Goal: Transaction & Acquisition: Subscribe to service/newsletter

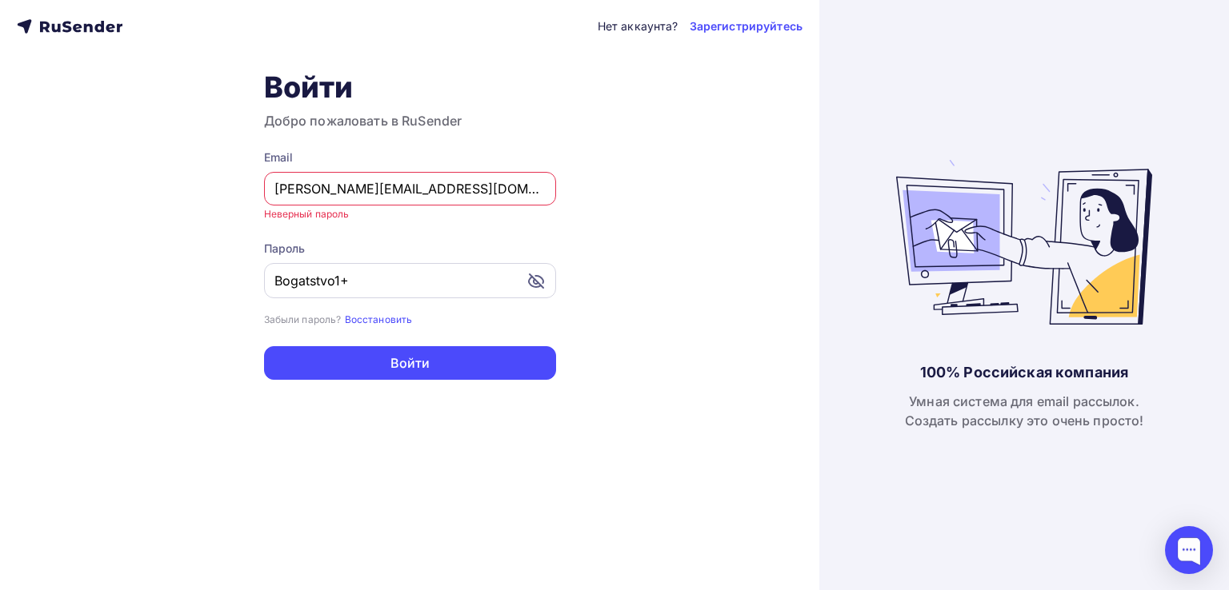
click at [370, 283] on input "Bogatstvo1+" at bounding box center [400, 280] width 252 height 19
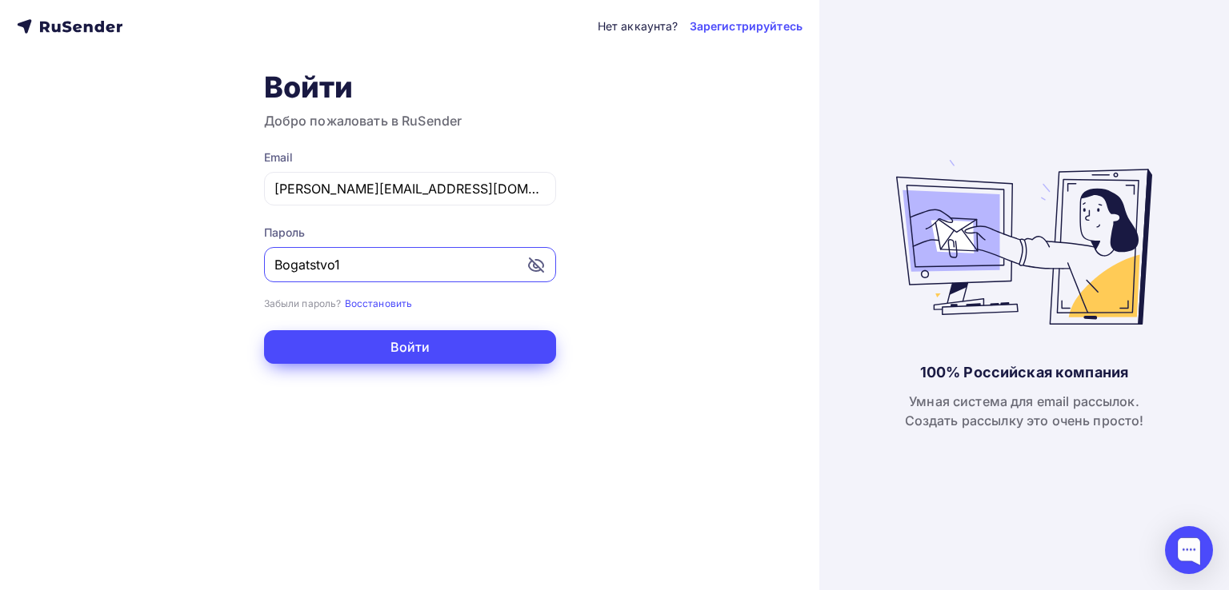
type input "Bogatstvo1"
click at [314, 346] on button "Войти" at bounding box center [410, 347] width 292 height 34
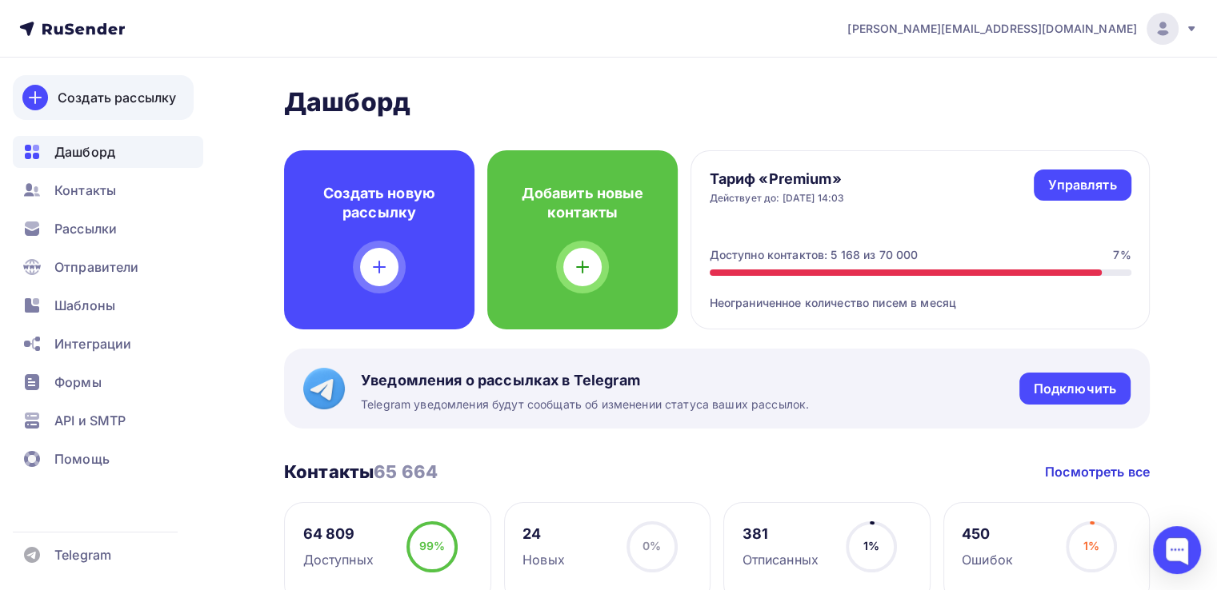
click at [90, 106] on div "Создать рассылку" at bounding box center [117, 97] width 118 height 19
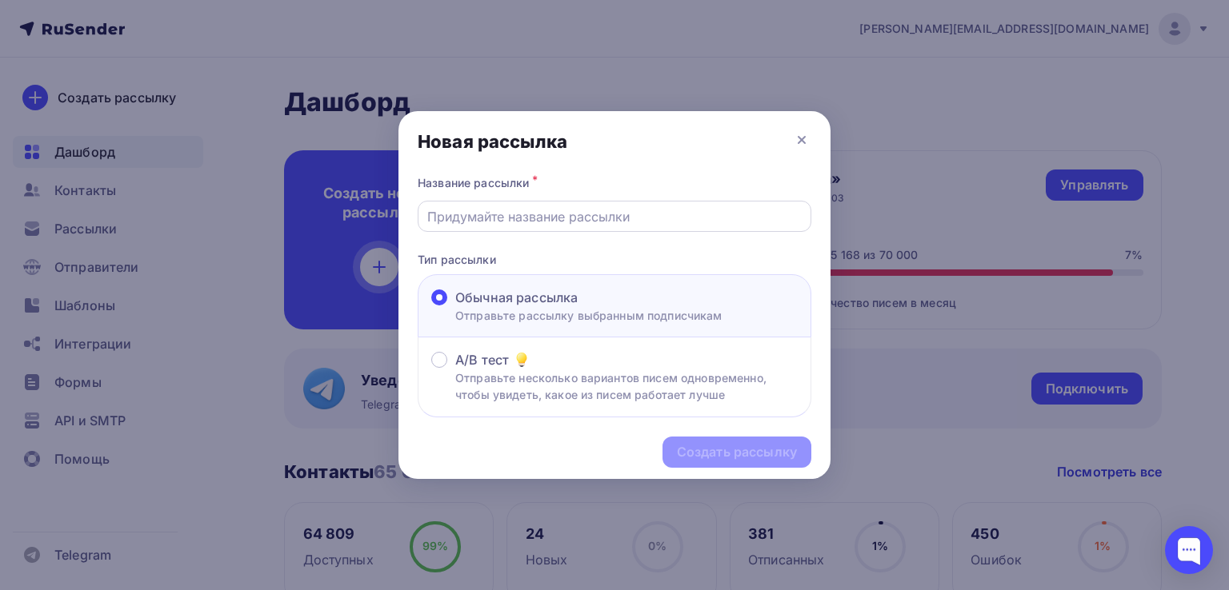
click at [509, 212] on input "text" at bounding box center [614, 216] width 375 height 19
paste input "Минтруд России скорректировал методику расчета скидок и надбавок по взносам на …"
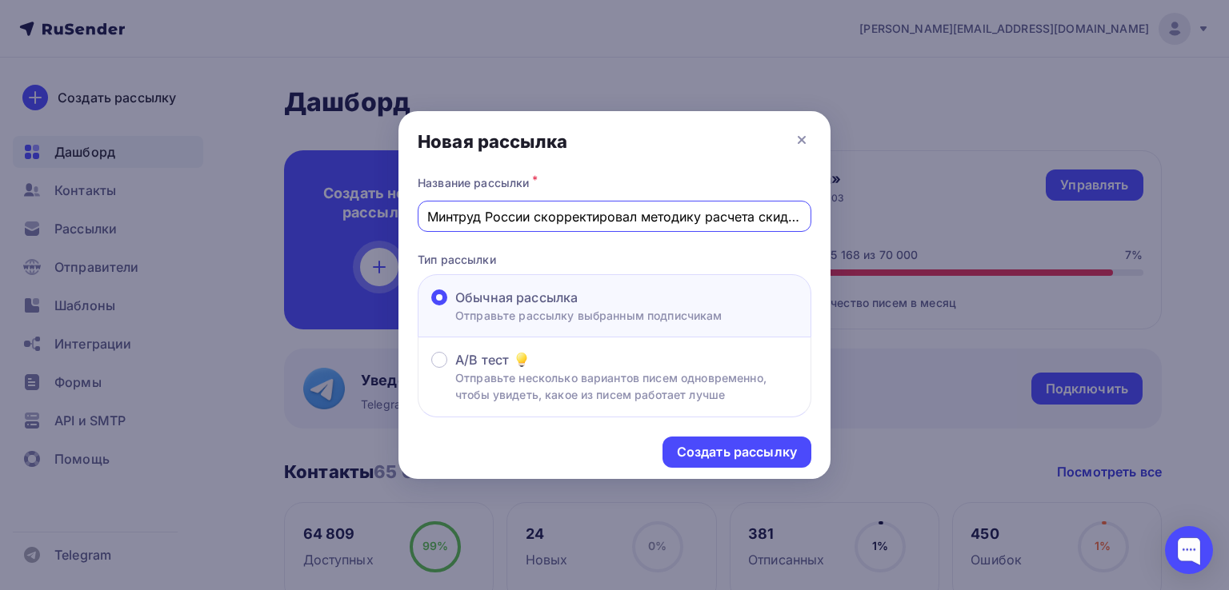
scroll to position [0, 250]
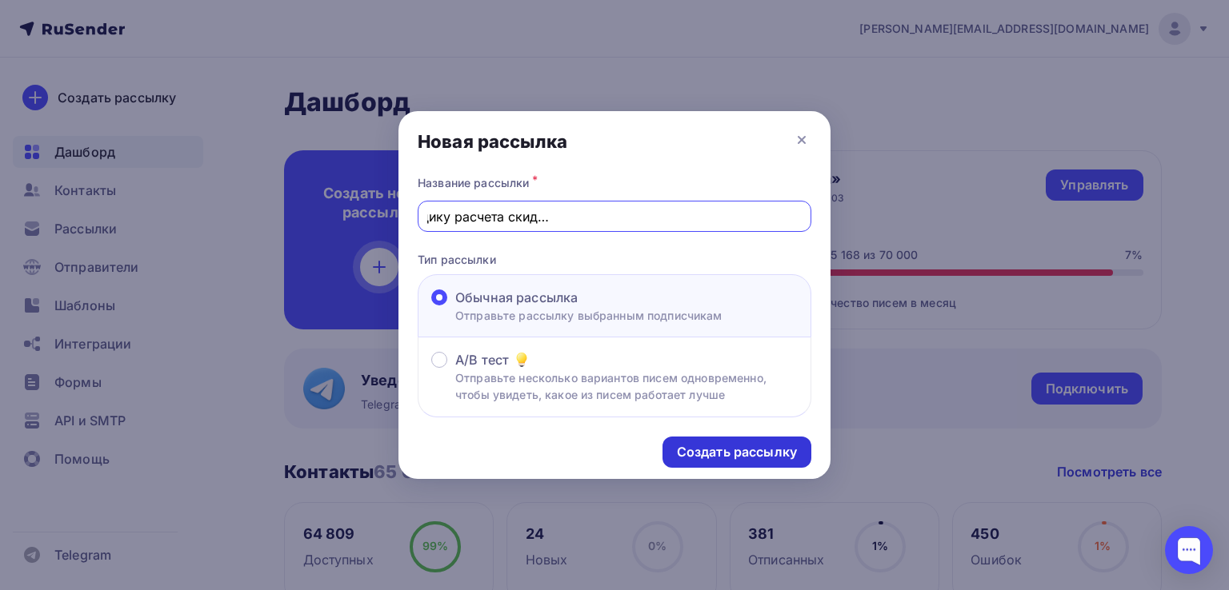
type input "Минтруд России скорректировал методику расчета скидок и надбавок по взносам на …"
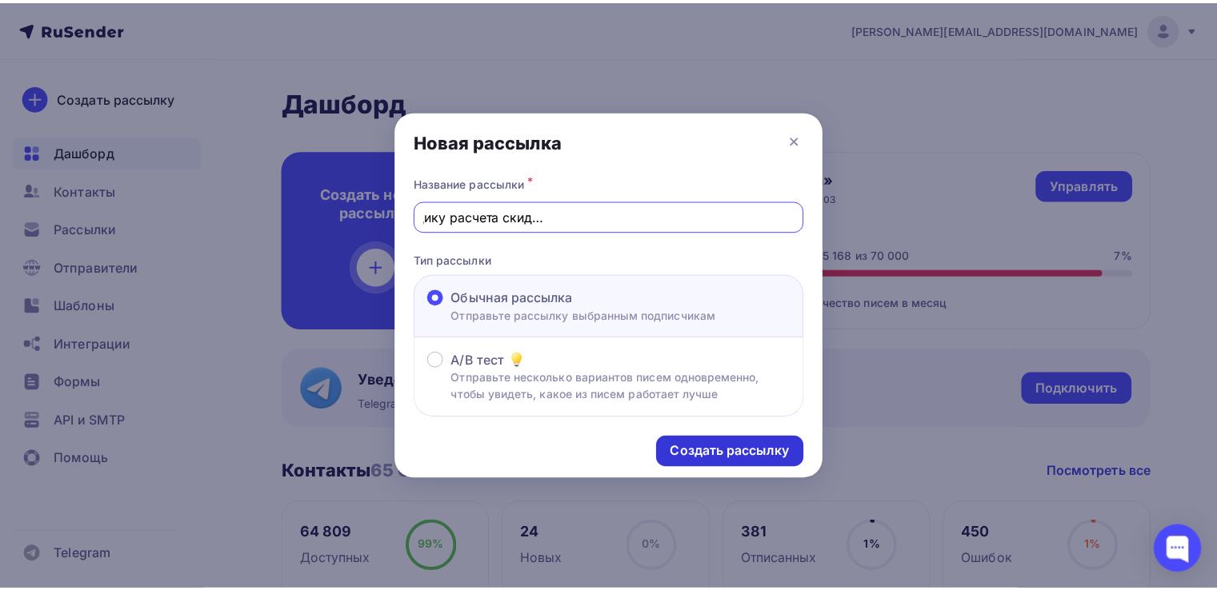
scroll to position [0, 0]
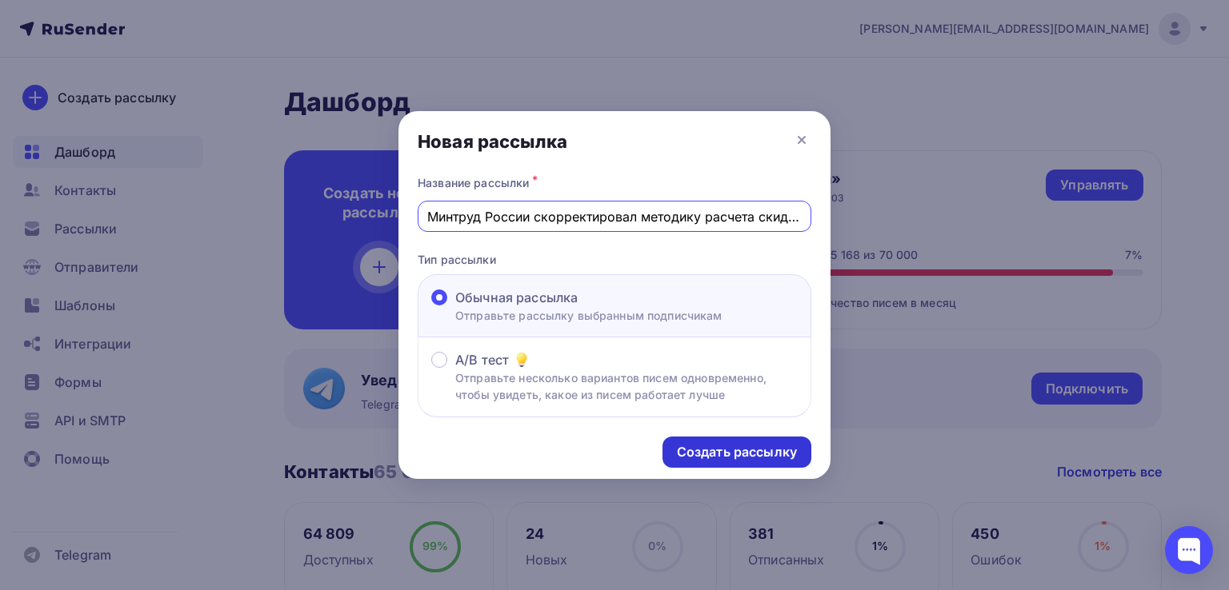
click at [710, 455] on div "Создать рассылку" at bounding box center [737, 452] width 120 height 18
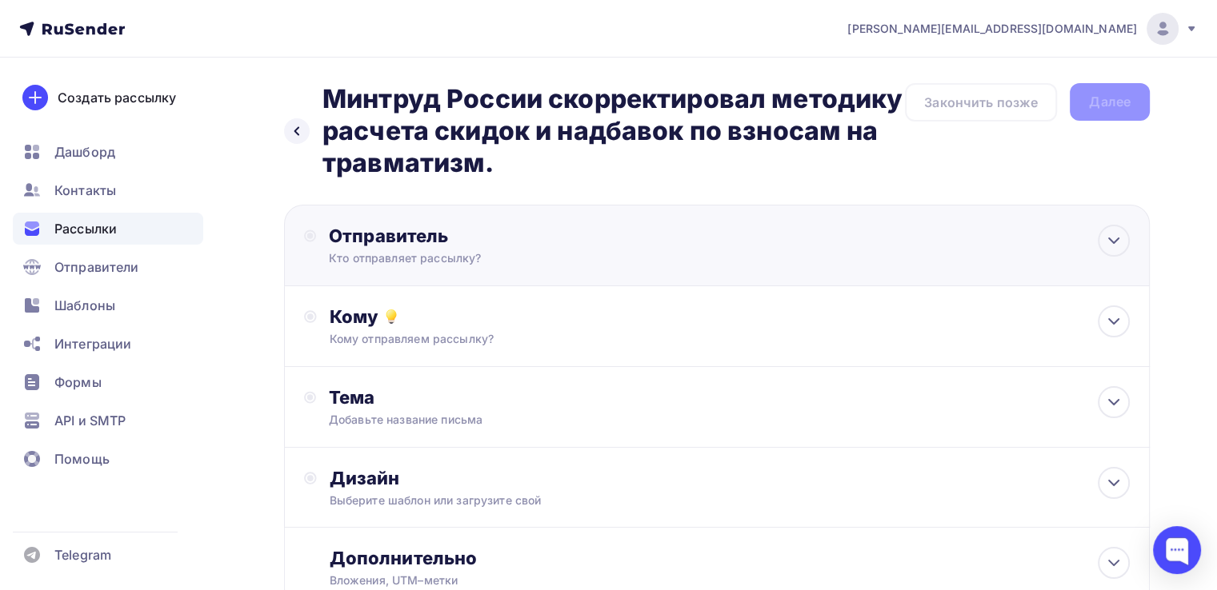
click at [527, 246] on div "Отправитель" at bounding box center [502, 236] width 346 height 22
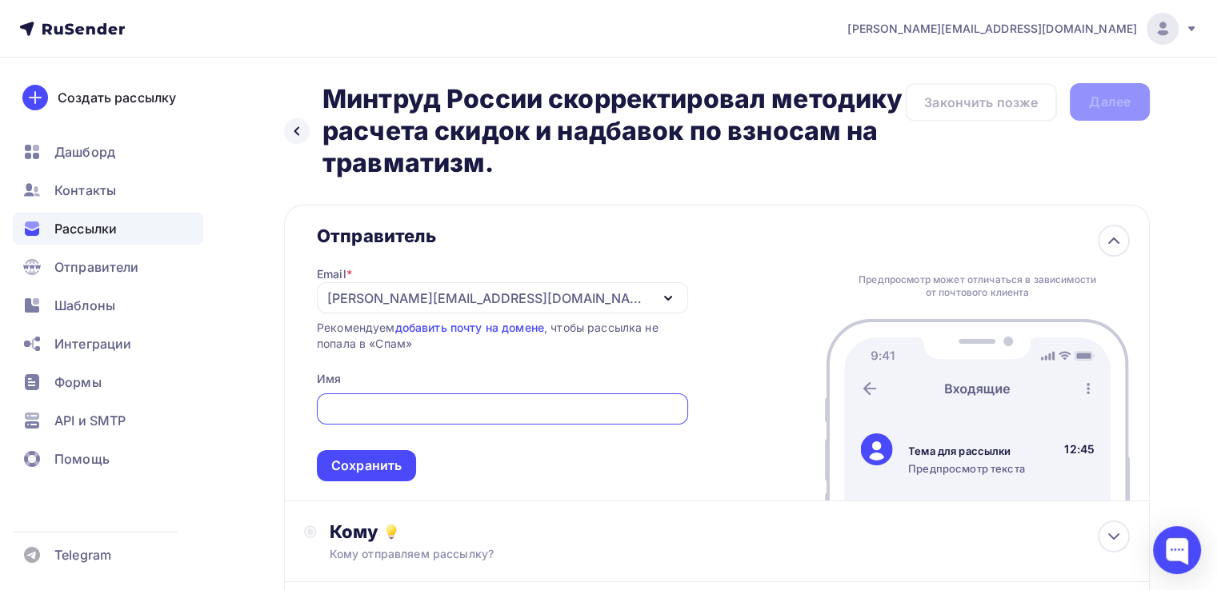
click at [500, 306] on div "[PERSON_NAME][EMAIL_ADDRESS][DOMAIN_NAME]" at bounding box center [502, 297] width 371 height 31
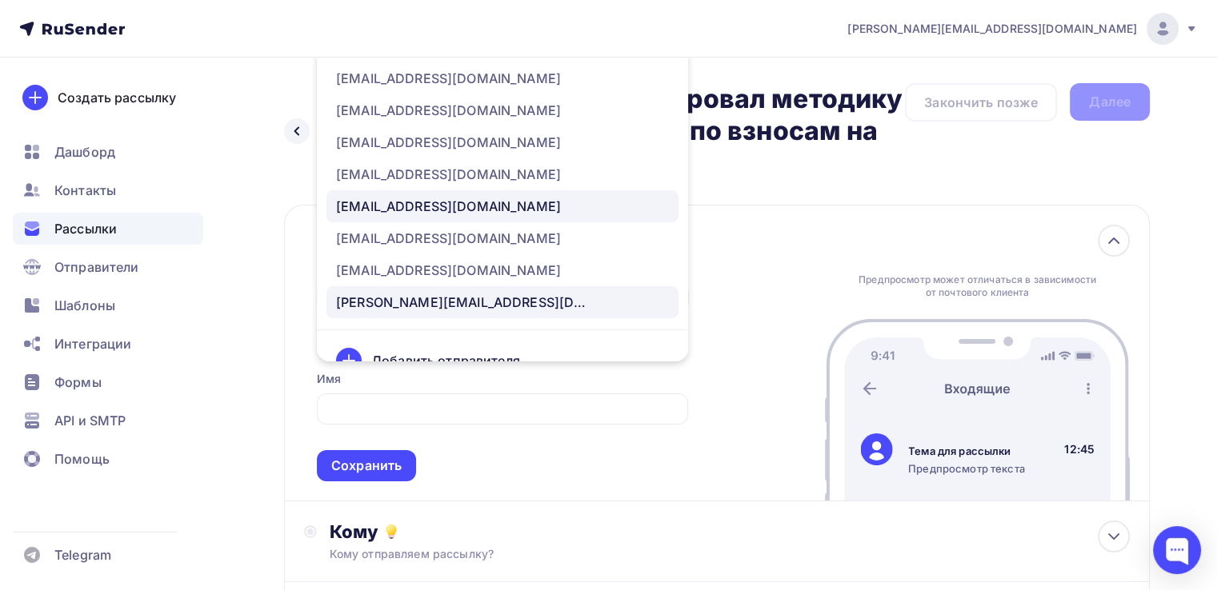
scroll to position [80, 0]
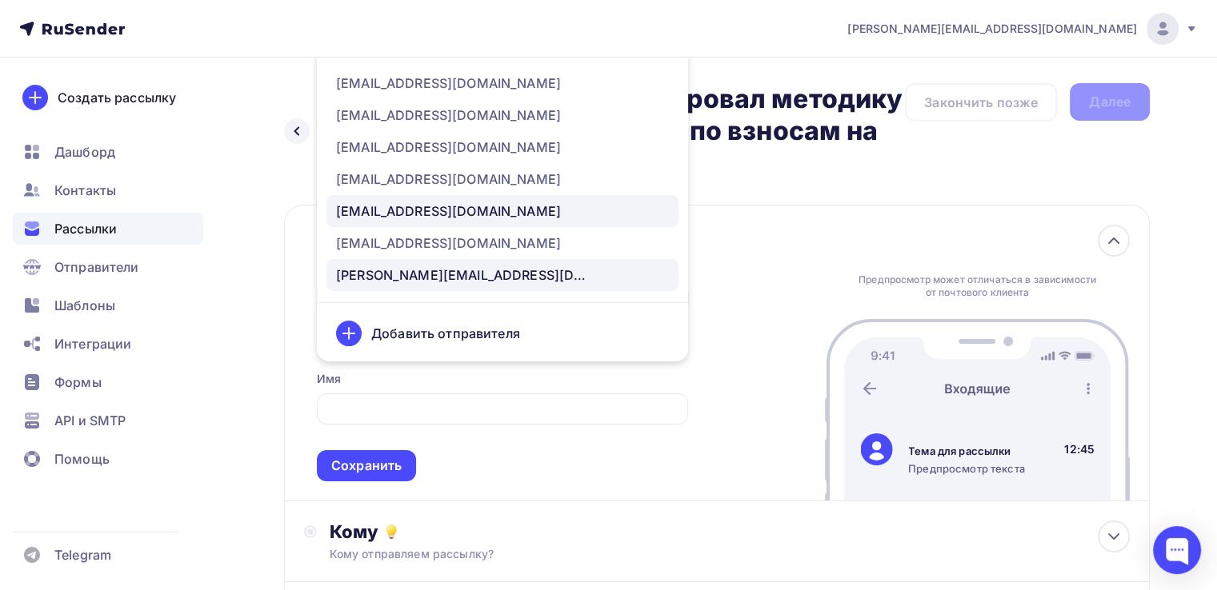
click at [506, 204] on div "[EMAIL_ADDRESS][DOMAIN_NAME]" at bounding box center [502, 211] width 333 height 19
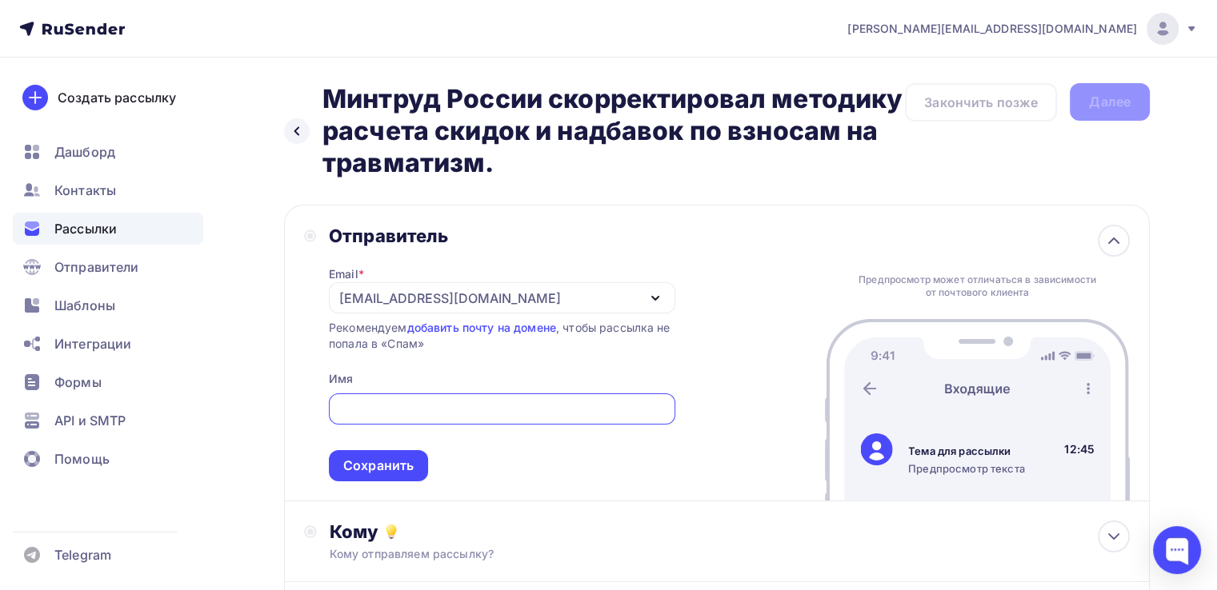
click at [426, 404] on input "text" at bounding box center [502, 409] width 328 height 19
paste input "Новости по охране труда от УЦ «Новатика»"
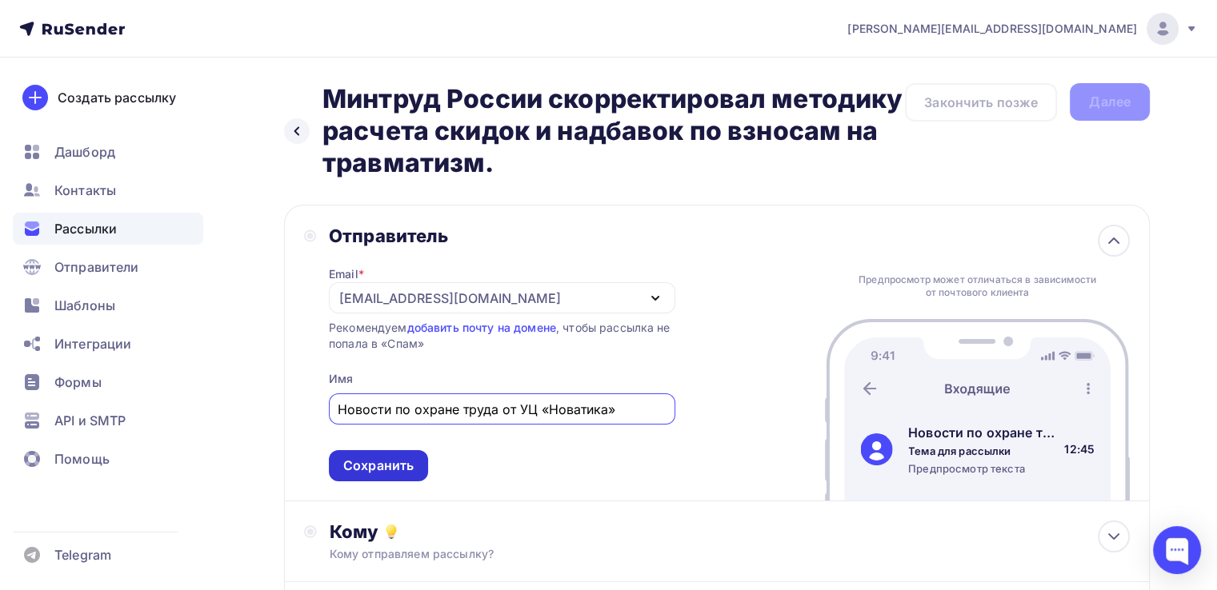
type input "Новости по охране труда от УЦ «Новатика»"
click at [383, 463] on div "Сохранить" at bounding box center [378, 466] width 70 height 18
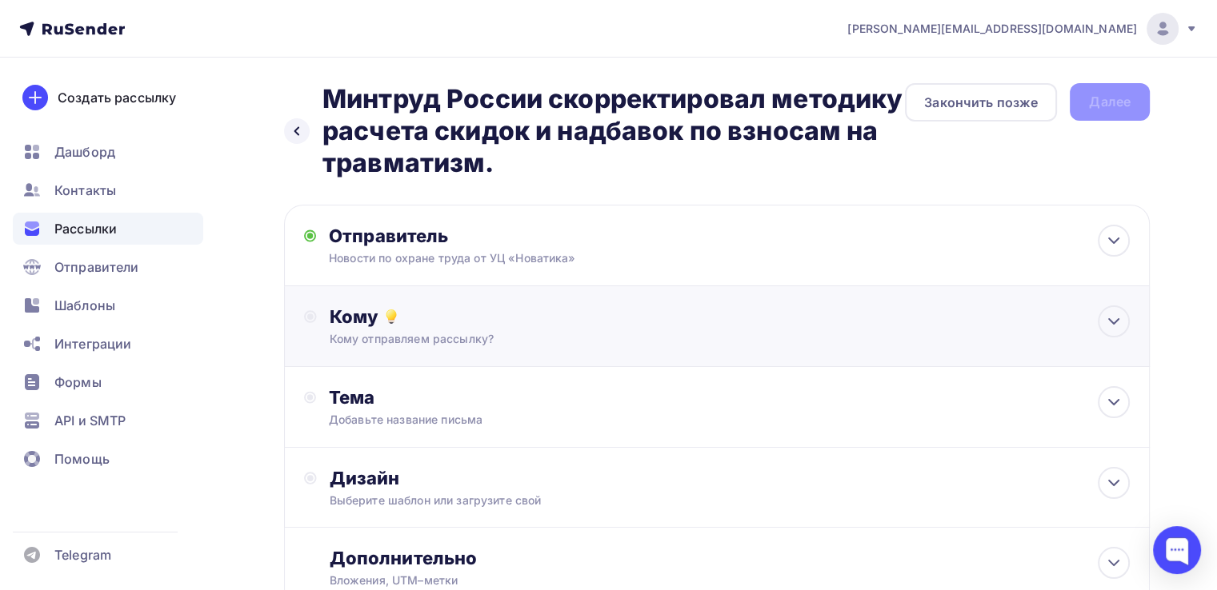
click at [592, 306] on div "Кому" at bounding box center [730, 317] width 800 height 22
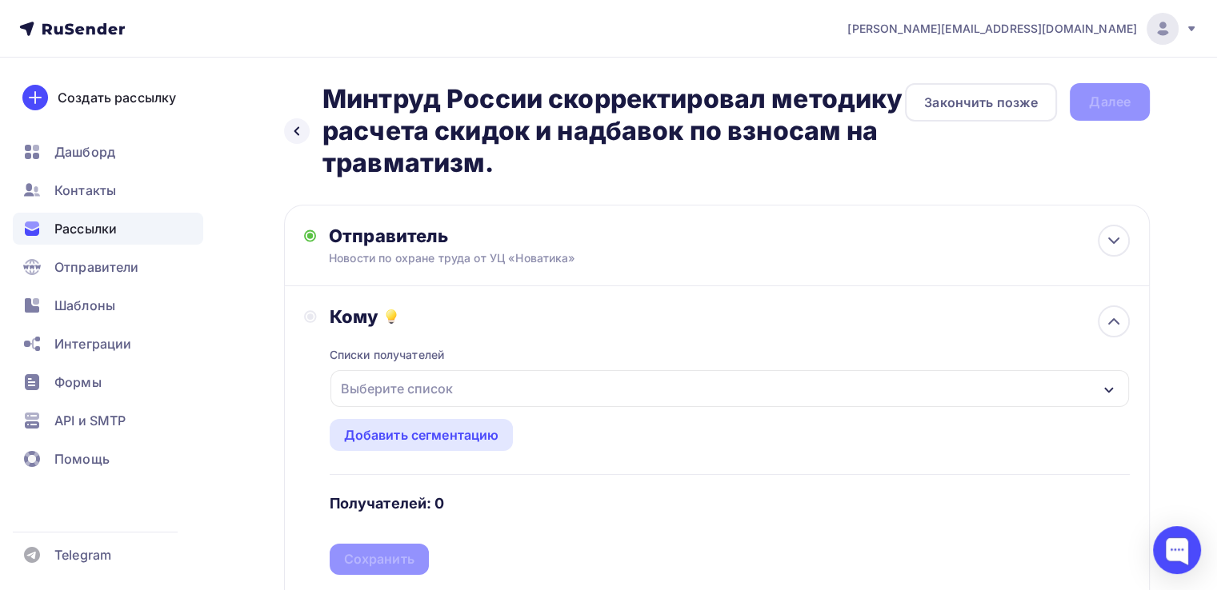
click at [456, 386] on div "Выберите список" at bounding box center [396, 388] width 125 height 29
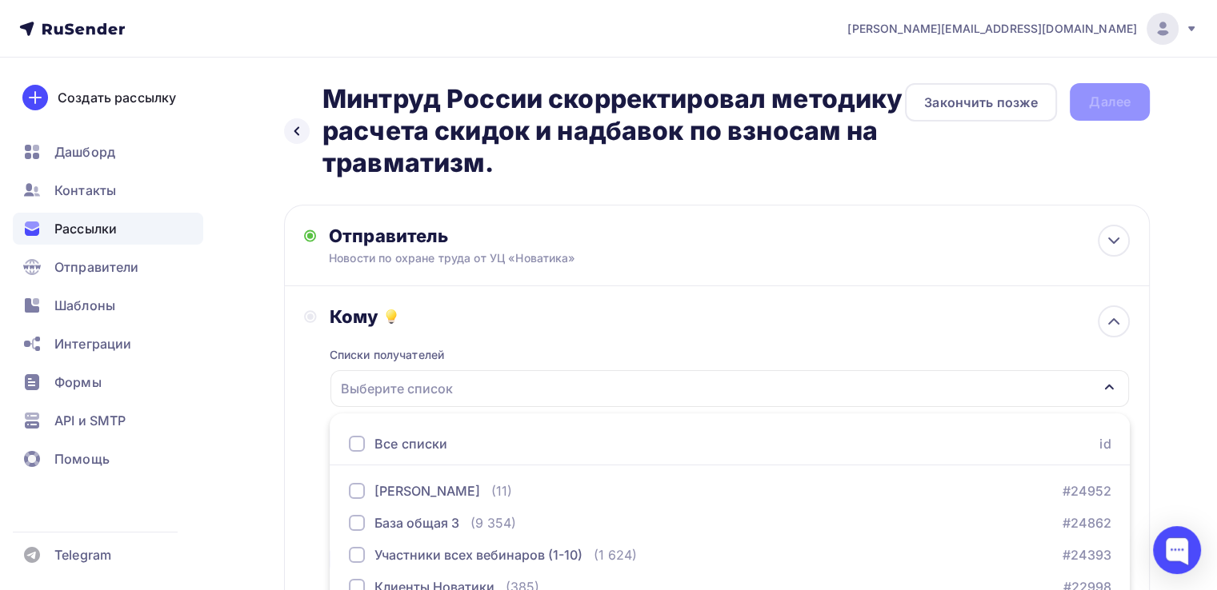
scroll to position [176, 0]
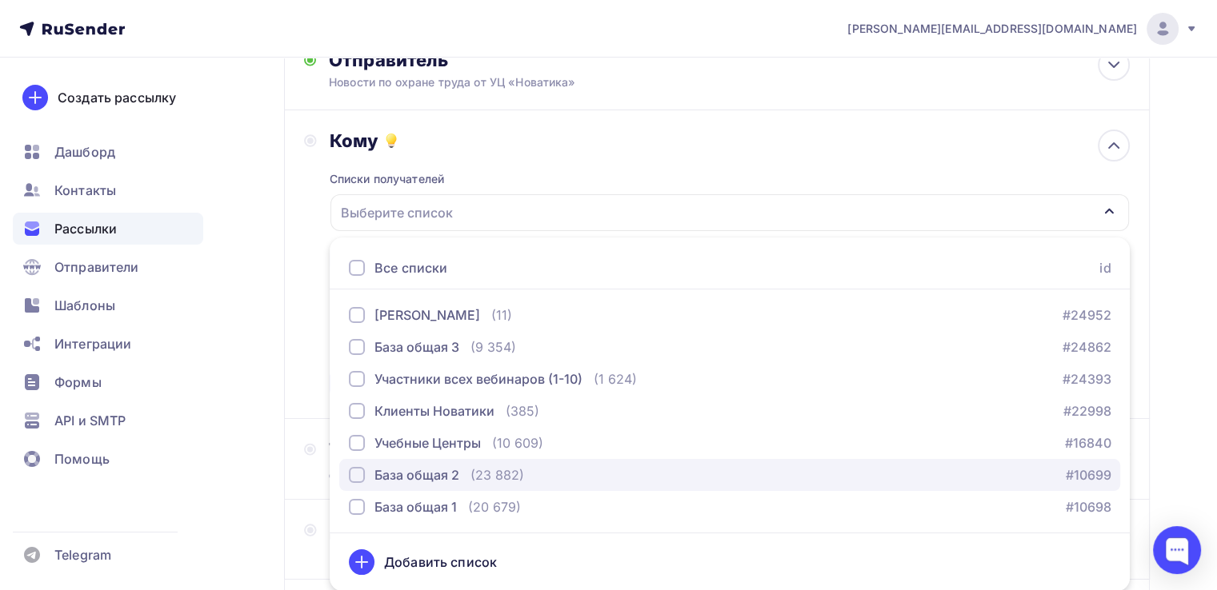
click at [404, 480] on div "База общая 2" at bounding box center [416, 475] width 85 height 19
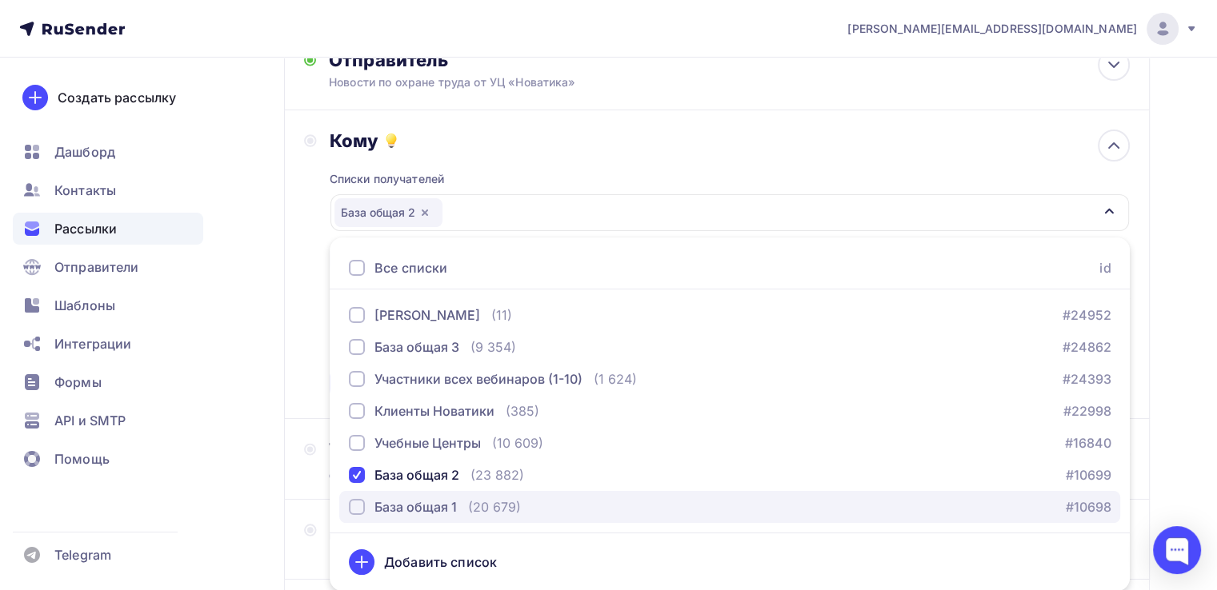
click at [397, 506] on div "База общая 1" at bounding box center [415, 507] width 82 height 19
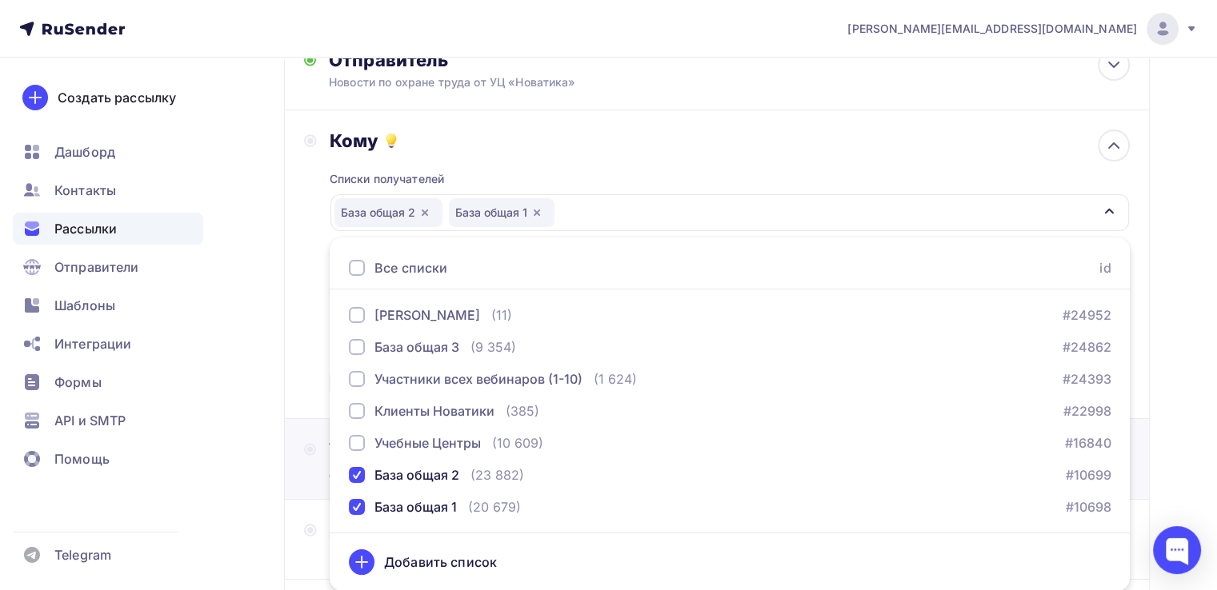
click at [290, 426] on div "Тема Добавьте название письма Тема * Рекомендуем использовать не более 150 симв…" at bounding box center [716, 459] width 865 height 81
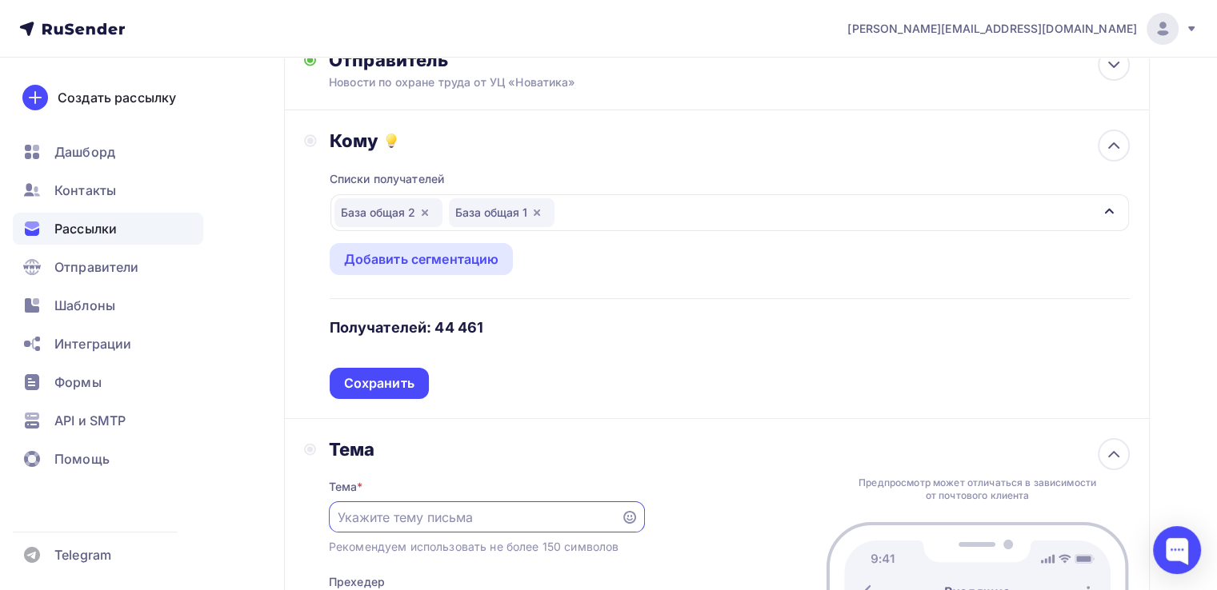
scroll to position [0, 0]
click at [392, 384] on div "Сохранить" at bounding box center [379, 383] width 70 height 18
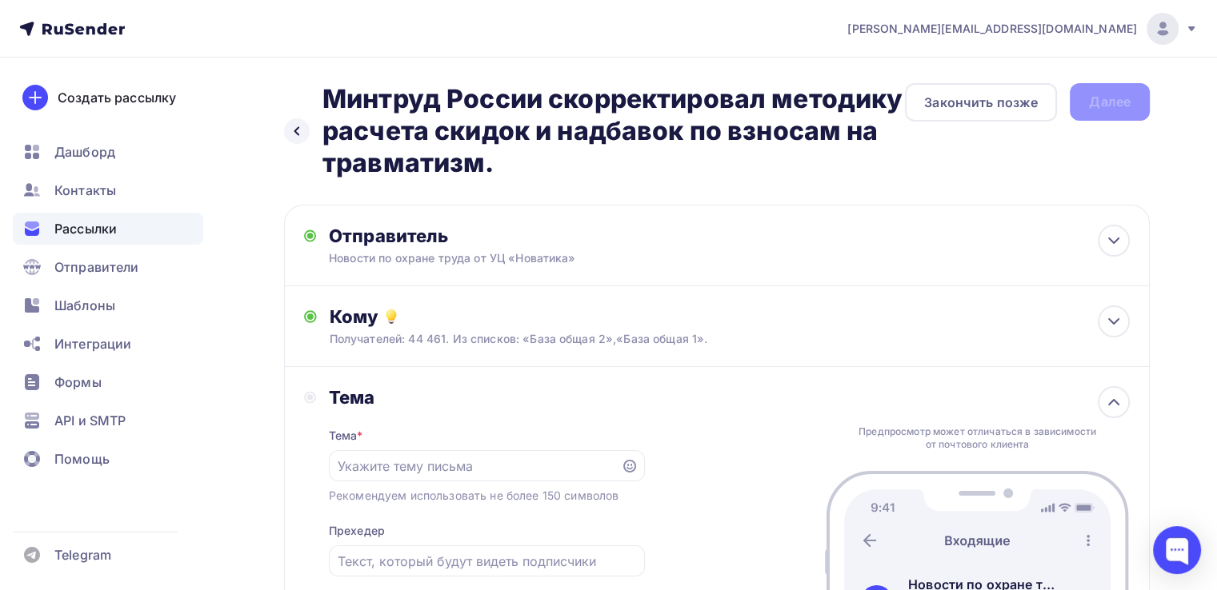
drag, startPoint x: 319, startPoint y: 95, endPoint x: 544, endPoint y: 174, distance: 238.3
click at [544, 174] on div "Назад Минтруд России скорректировал методику расчета скидок и надбавок по взнос…" at bounding box center [594, 131] width 621 height 96
copy h2 "Минтруд России скорректировал методику расчета скидок и надбавок по взносам на …"
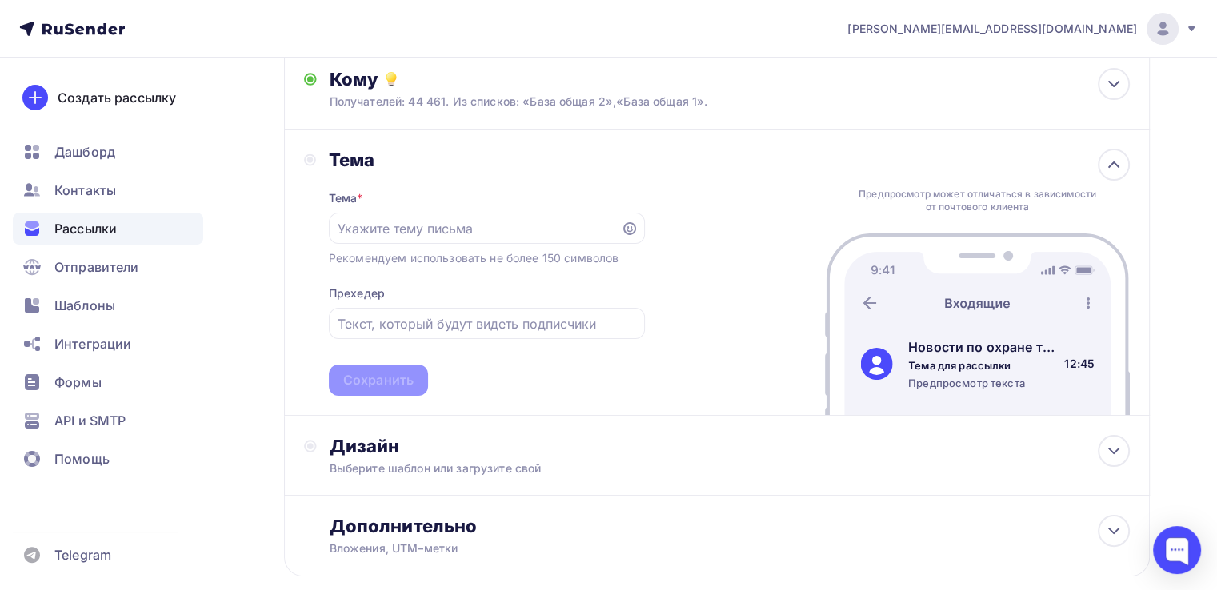
scroll to position [240, 0]
click at [451, 224] on input "text" at bounding box center [475, 226] width 274 height 19
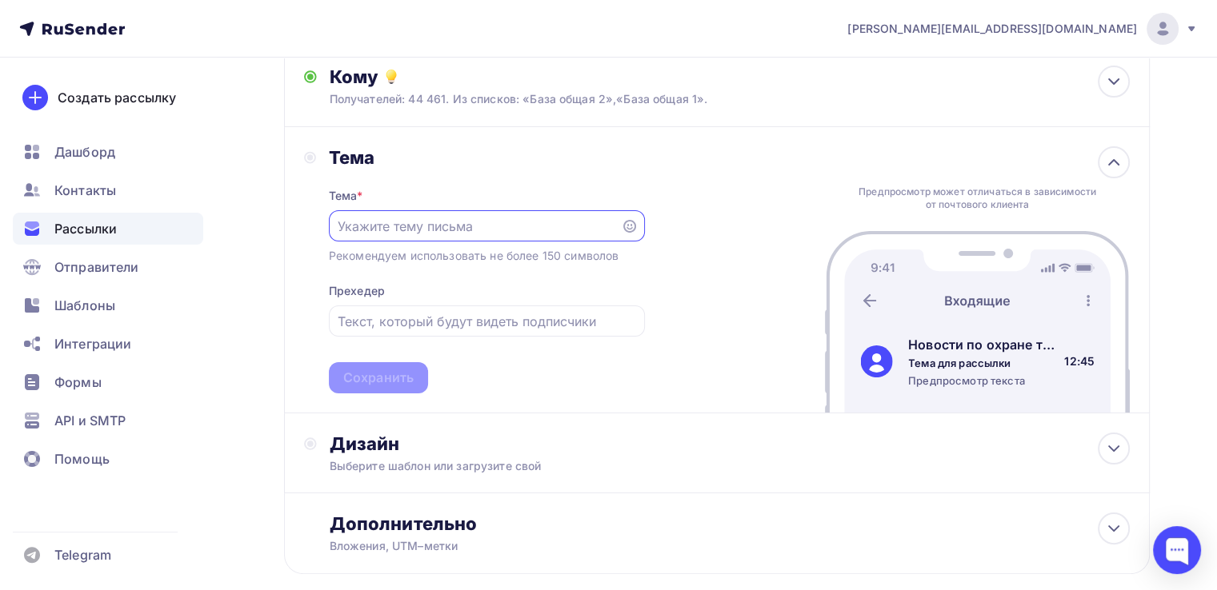
click at [630, 223] on icon at bounding box center [629, 226] width 13 height 13
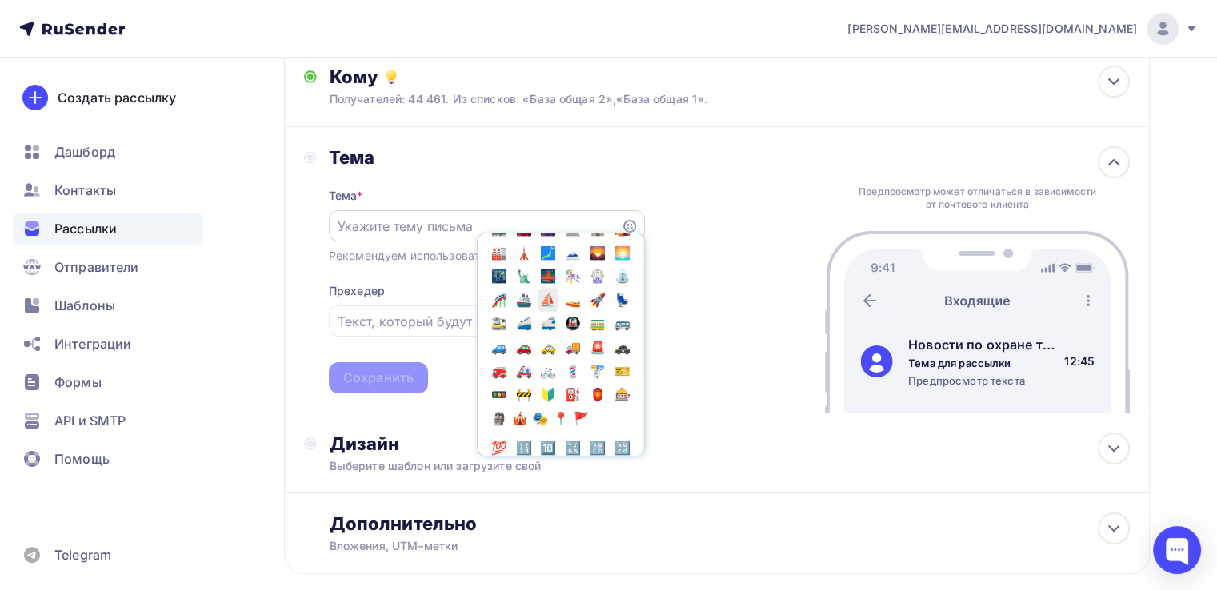
scroll to position [2182, 0]
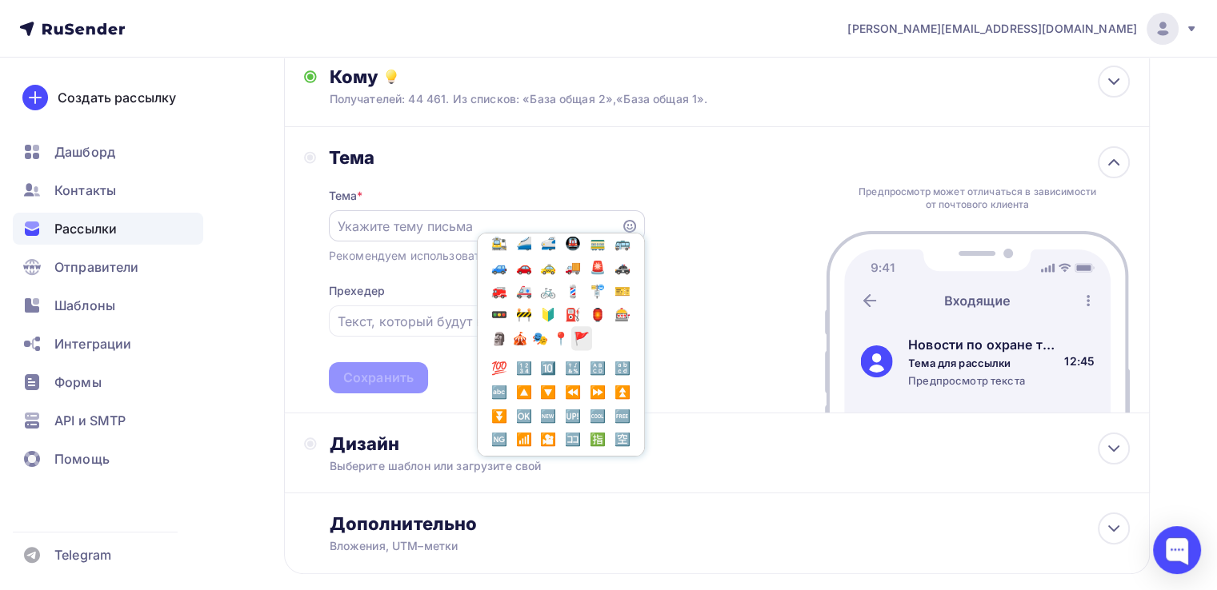
click at [571, 350] on span "🚩" at bounding box center [581, 338] width 21 height 24
click at [403, 222] on input "🚩" at bounding box center [475, 226] width 274 height 19
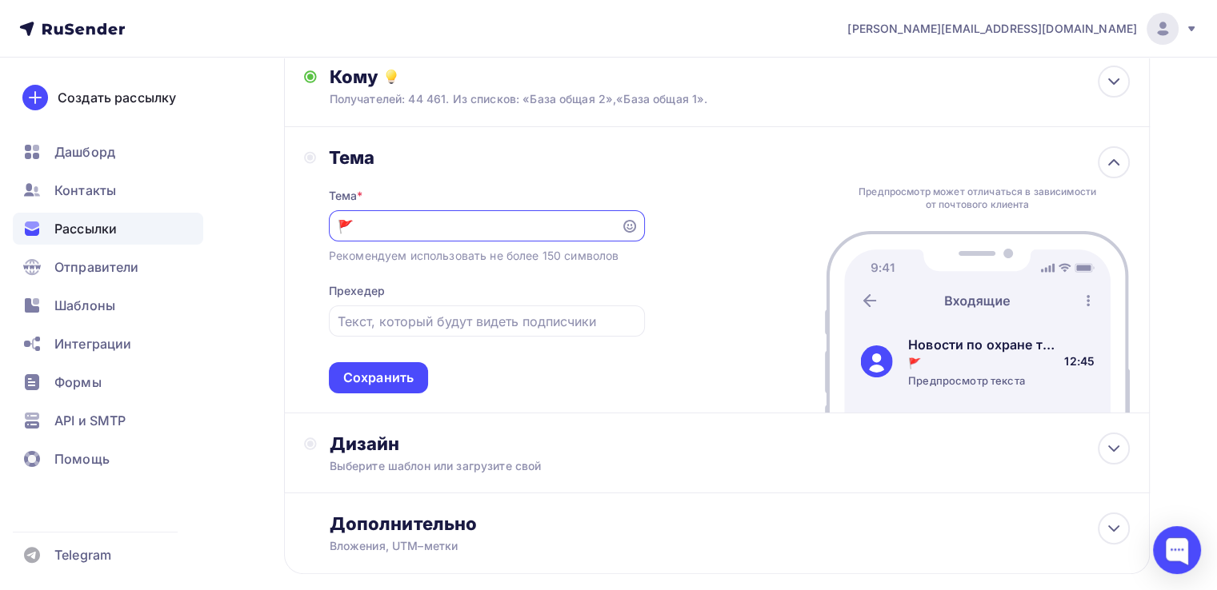
paste input "Минтруд России скорректировал методику расчета скидок и надбавок по взносам на …"
type input "🚩 Минтруд России скорректировал методику расчета скидок и надбавок по взносам н…"
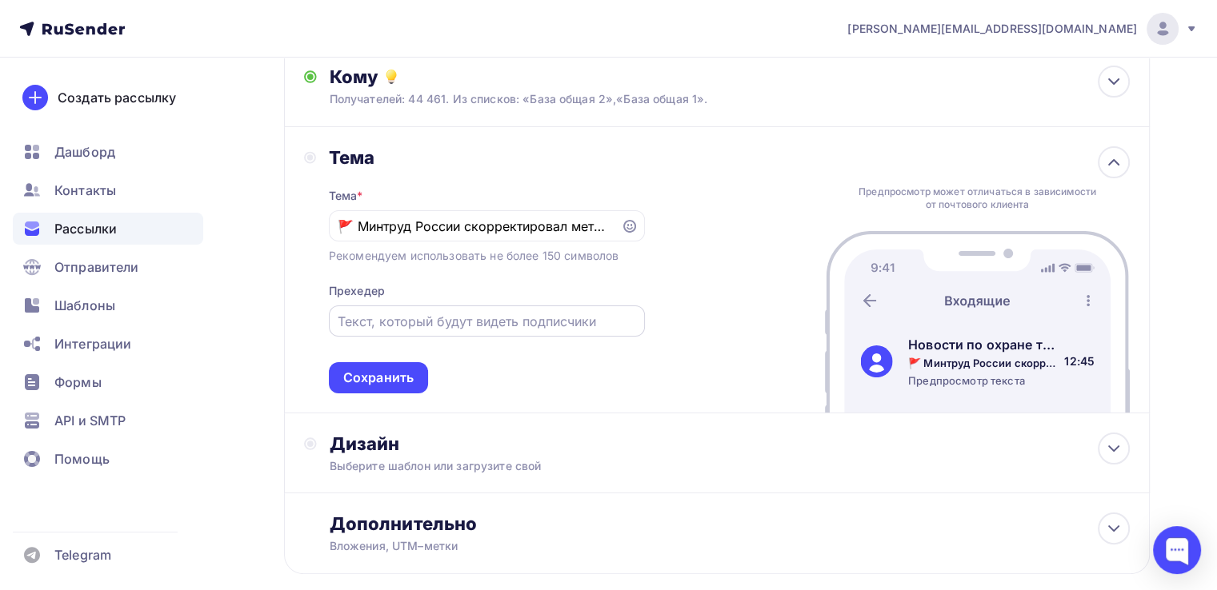
click at [423, 308] on div at bounding box center [487, 321] width 316 height 31
click at [418, 319] on input "text" at bounding box center [487, 321] width 298 height 19
paste input "Новости по охране труда от УЦ «Новатика»"
type input "Новости по охране труда от УЦ «Новатика»"
click at [397, 370] on div "Сохранить" at bounding box center [378, 378] width 70 height 18
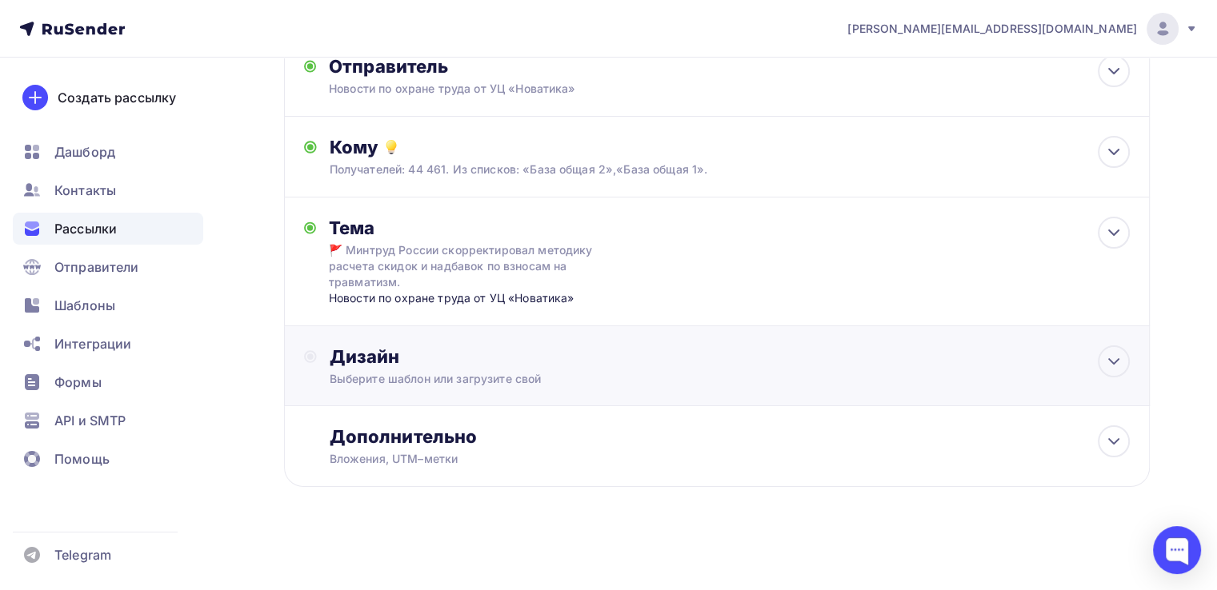
click at [550, 358] on div "Дизайн" at bounding box center [730, 357] width 800 height 22
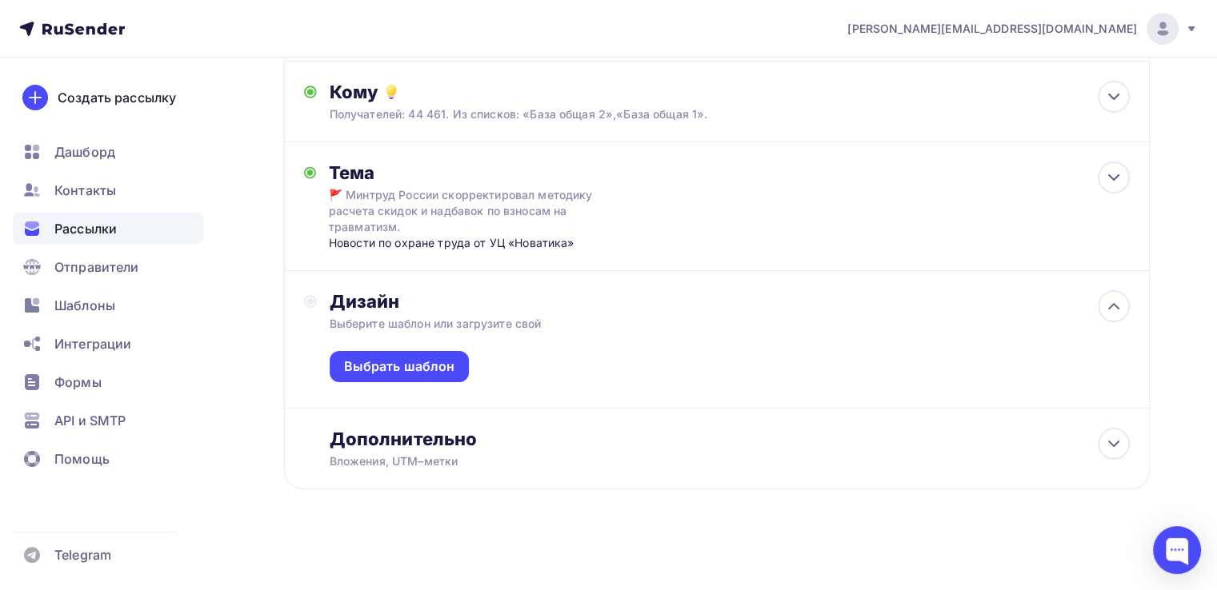
scroll to position [226, 0]
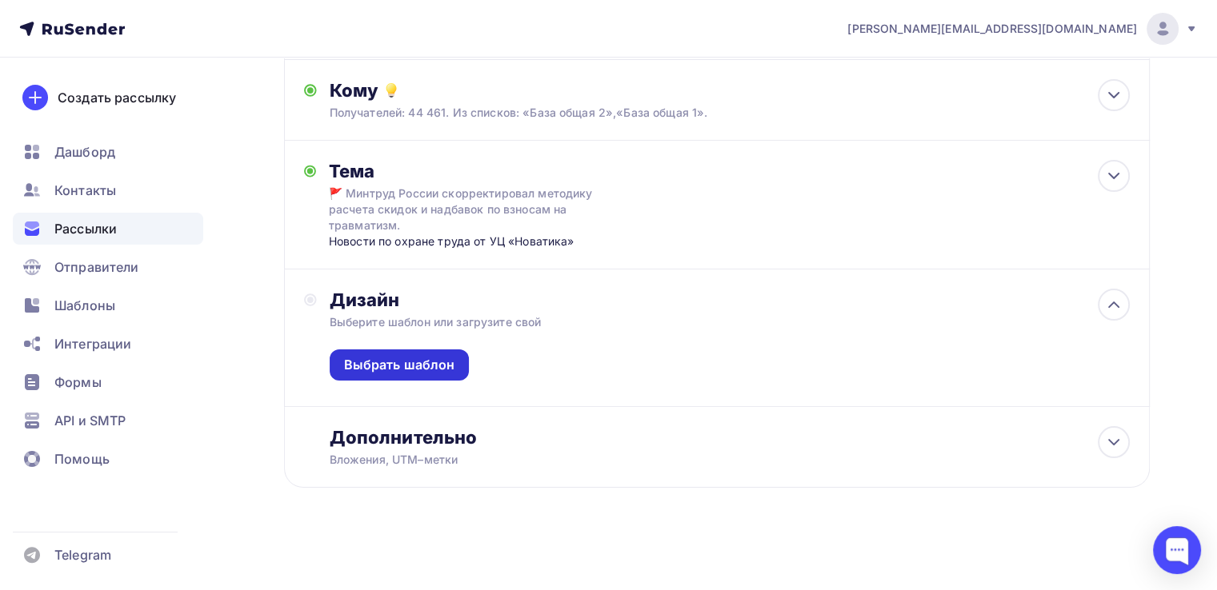
click at [421, 358] on div "Выбрать шаблон" at bounding box center [399, 365] width 111 height 18
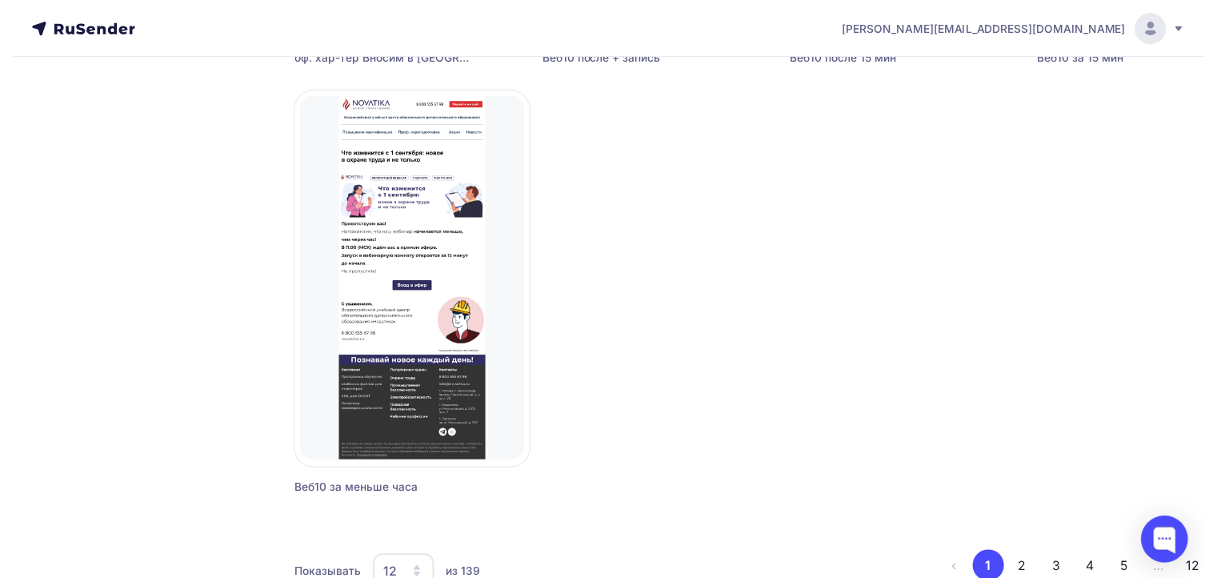
scroll to position [1489, 0]
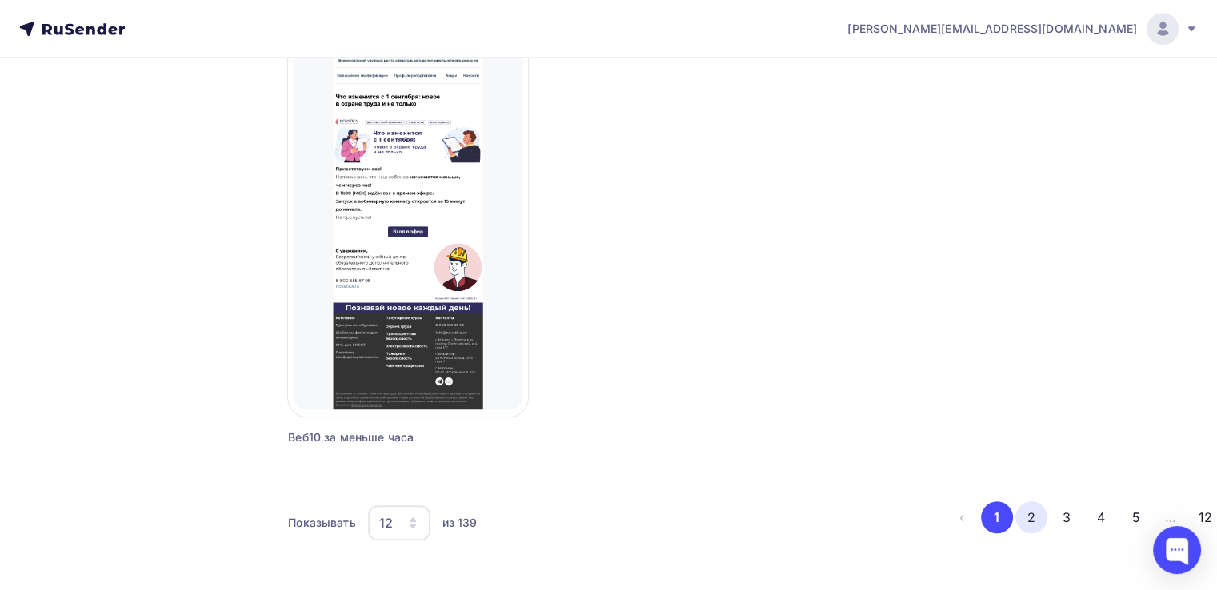
click at [1015, 519] on button "2" at bounding box center [1031, 518] width 32 height 32
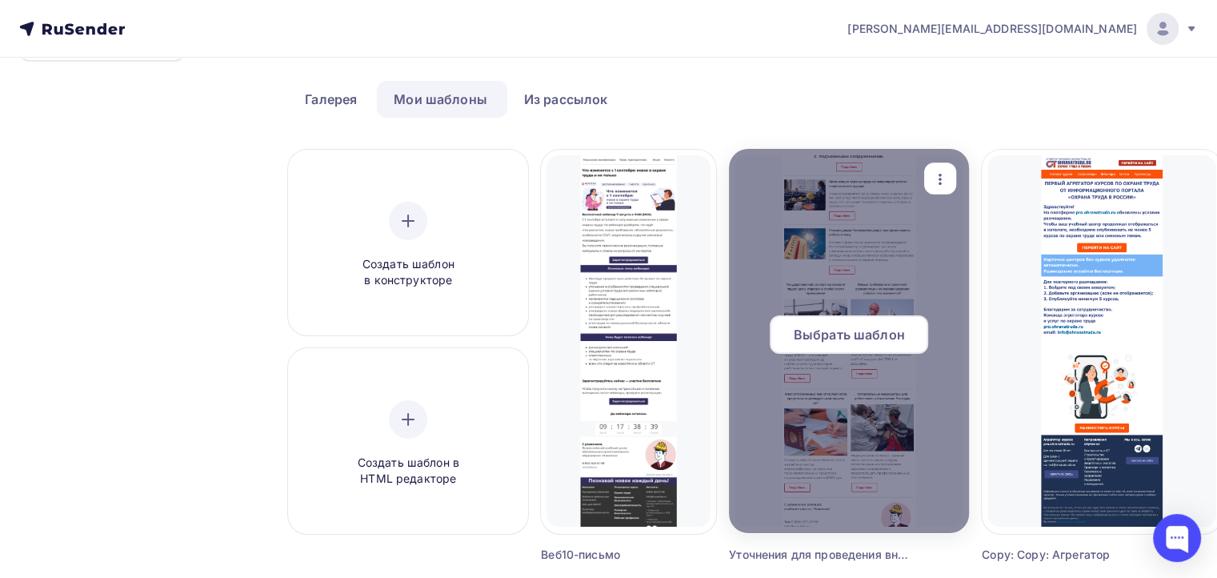
scroll to position [49, 0]
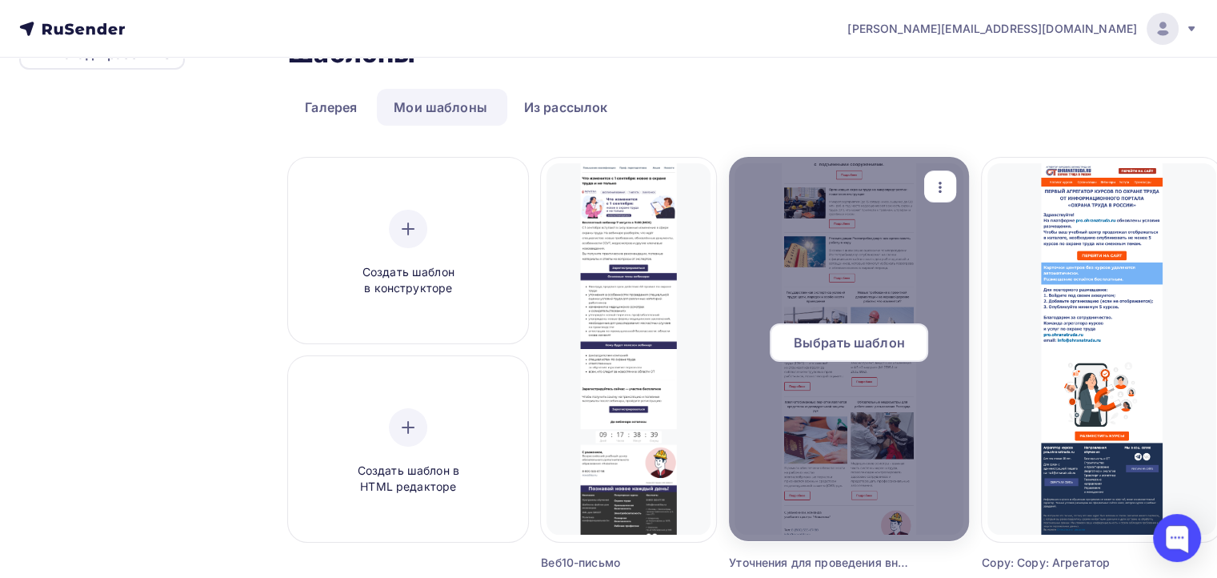
click at [851, 338] on span "Выбрать шаблон" at bounding box center [848, 342] width 111 height 19
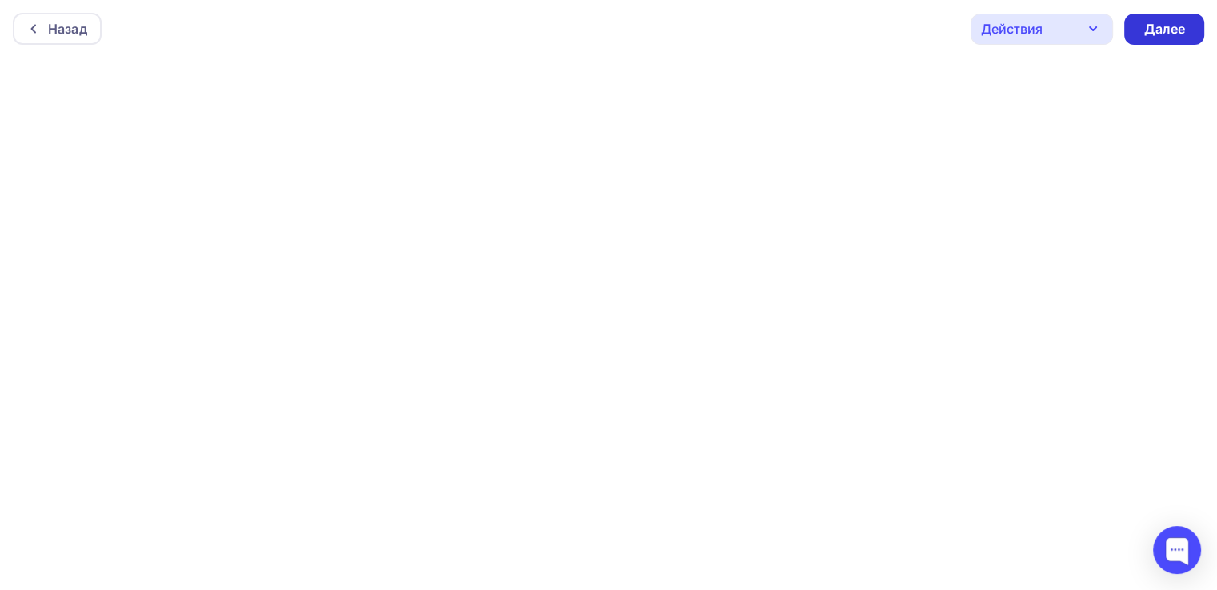
click at [1190, 32] on div "Далее" at bounding box center [1164, 29] width 80 height 31
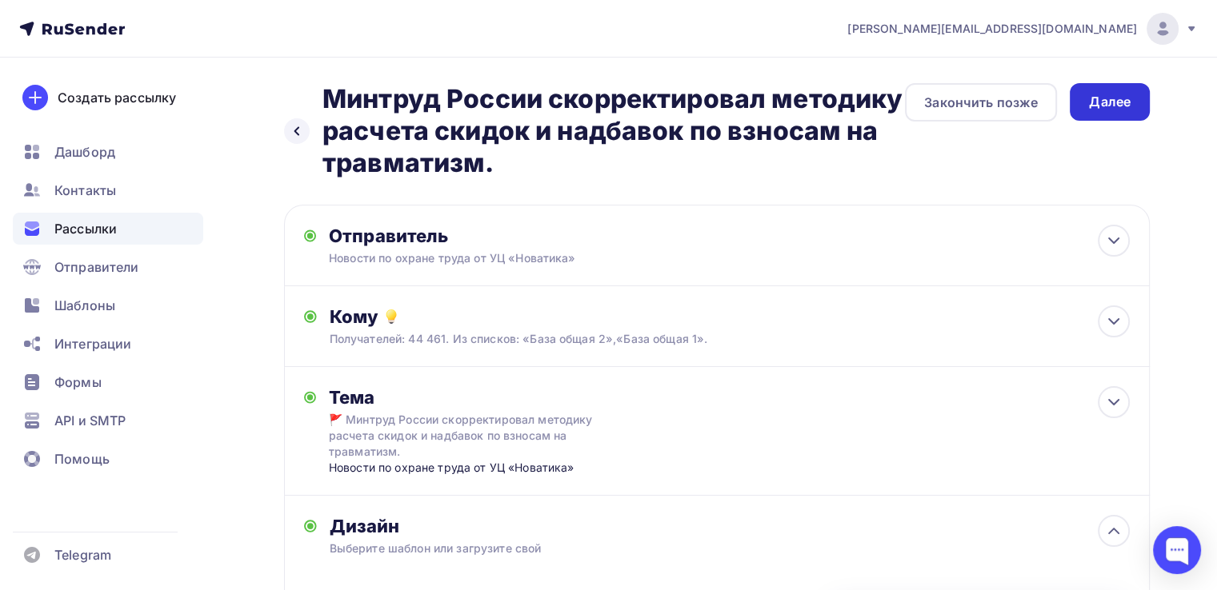
click at [1127, 103] on div "Далее" at bounding box center [1110, 102] width 42 height 18
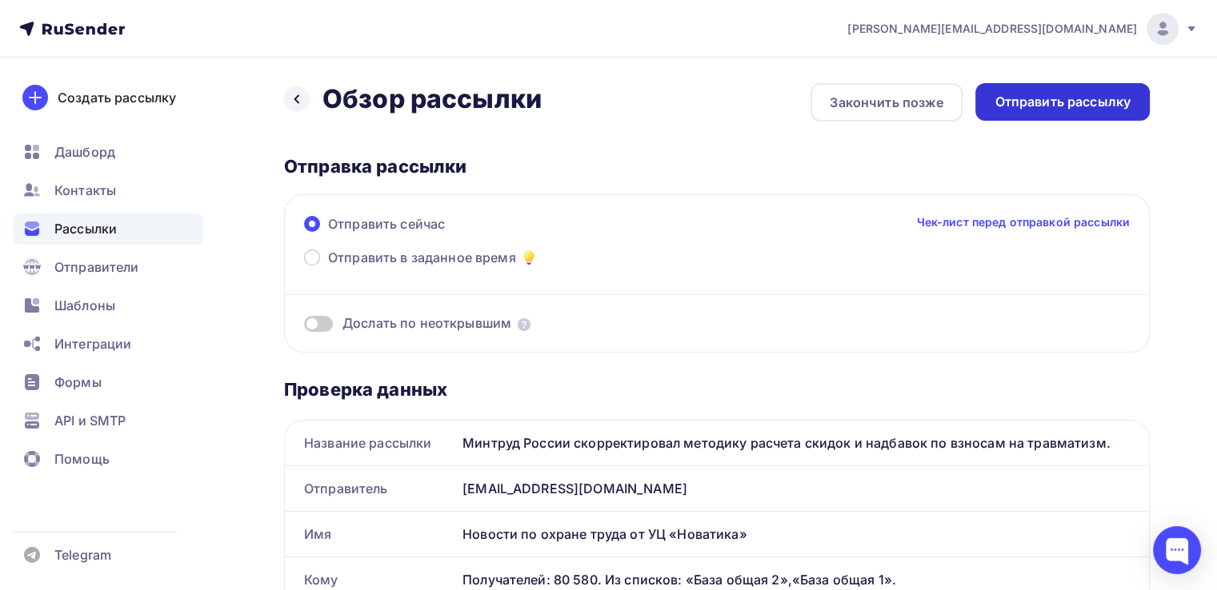
click at [1060, 104] on div "Отправить рассылку" at bounding box center [1062, 102] width 136 height 18
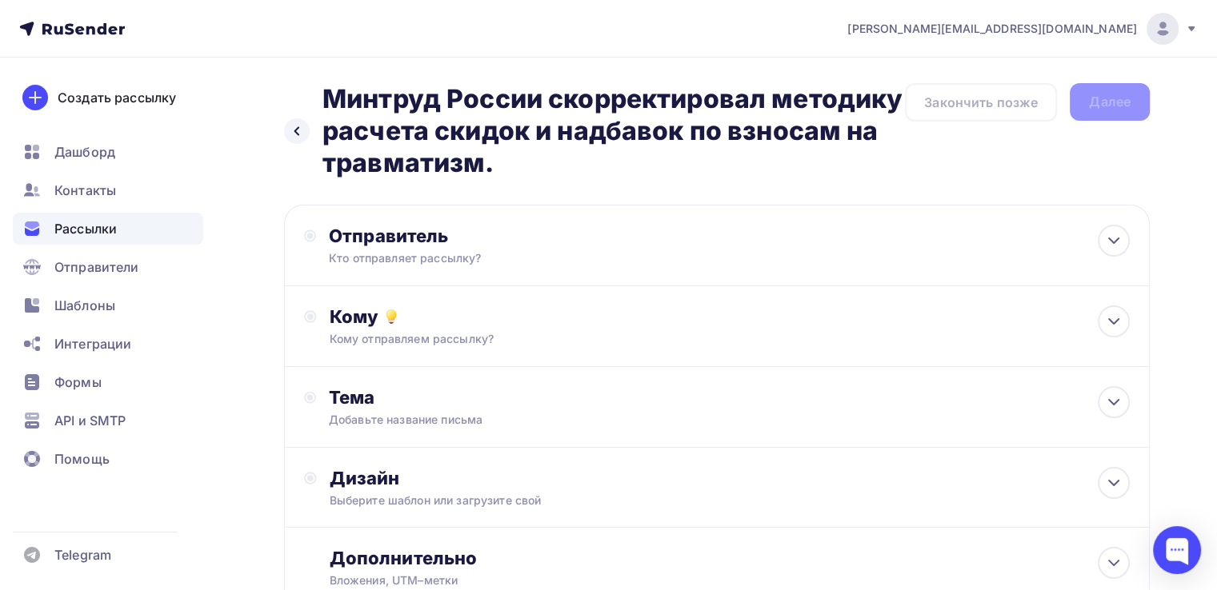
click at [94, 230] on span "Рассылки" at bounding box center [85, 228] width 62 height 19
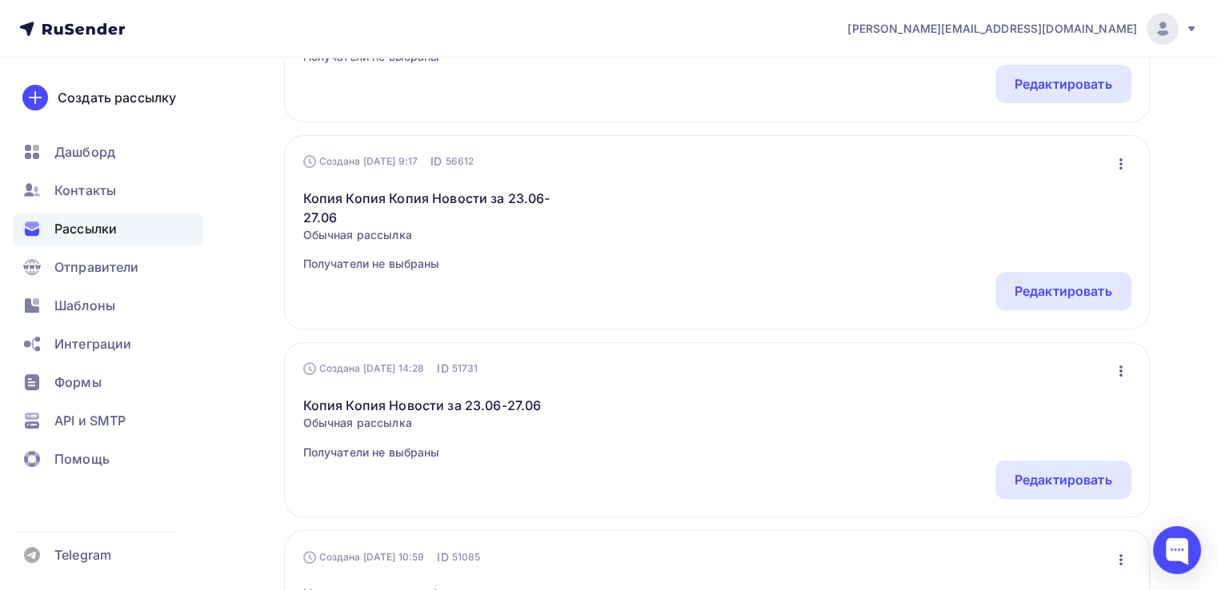
scroll to position [560, 0]
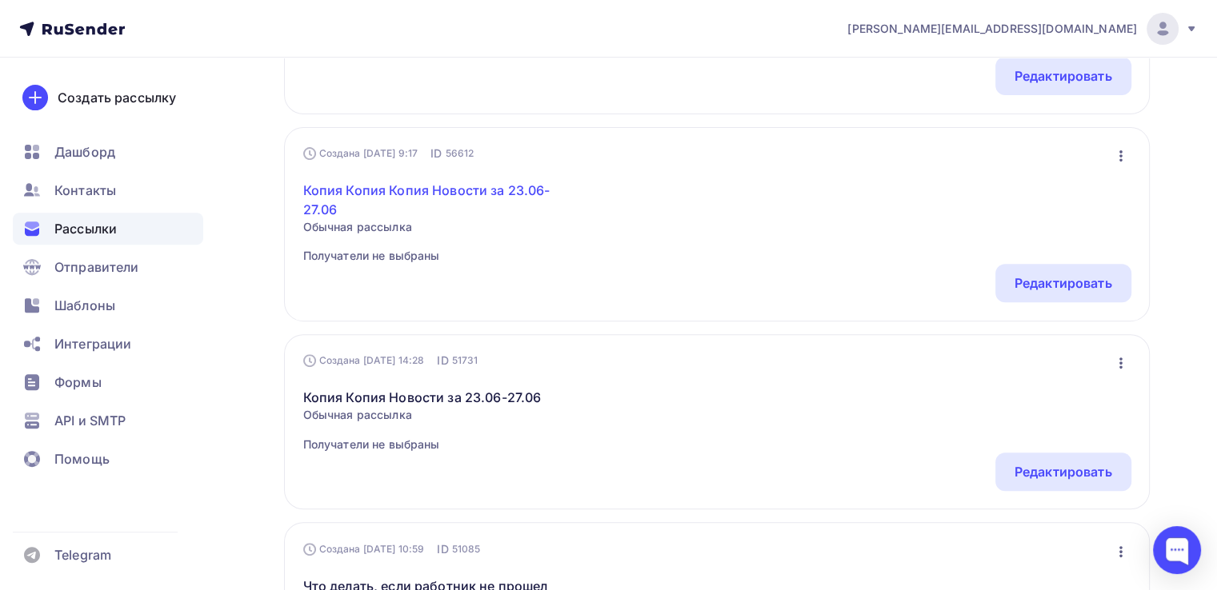
click at [484, 195] on link "Копия Копия Копия Новости за 23.06-27.06" at bounding box center [440, 200] width 274 height 38
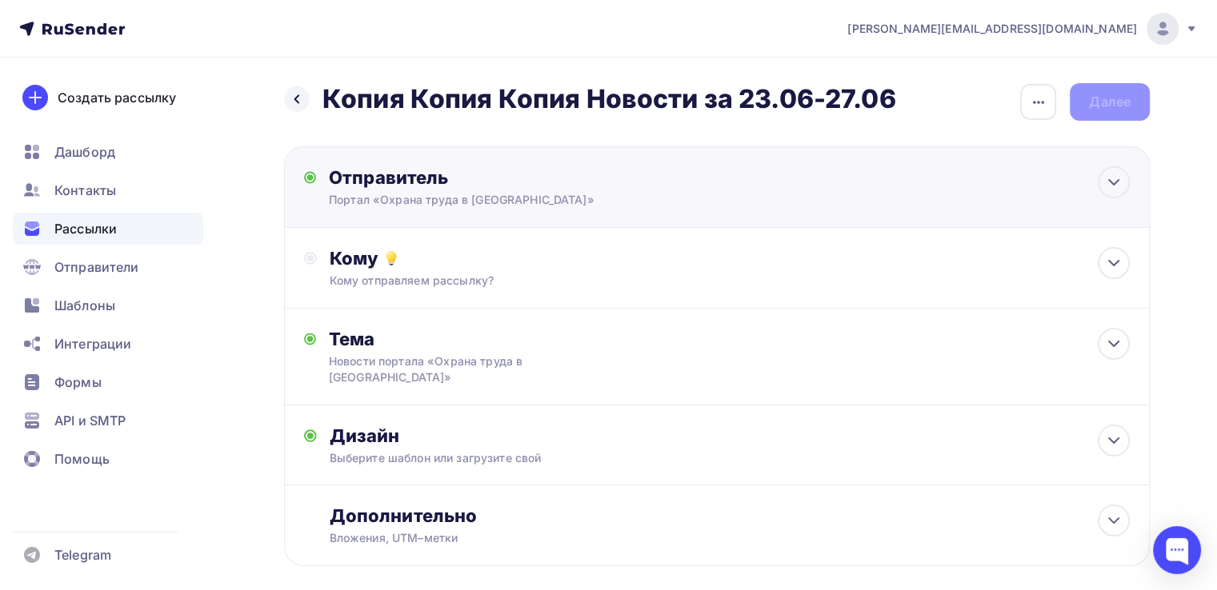
click at [618, 187] on div "Отправитель" at bounding box center [502, 177] width 346 height 22
type input "Портал «Охрана труда в [GEOGRAPHIC_DATA]»"
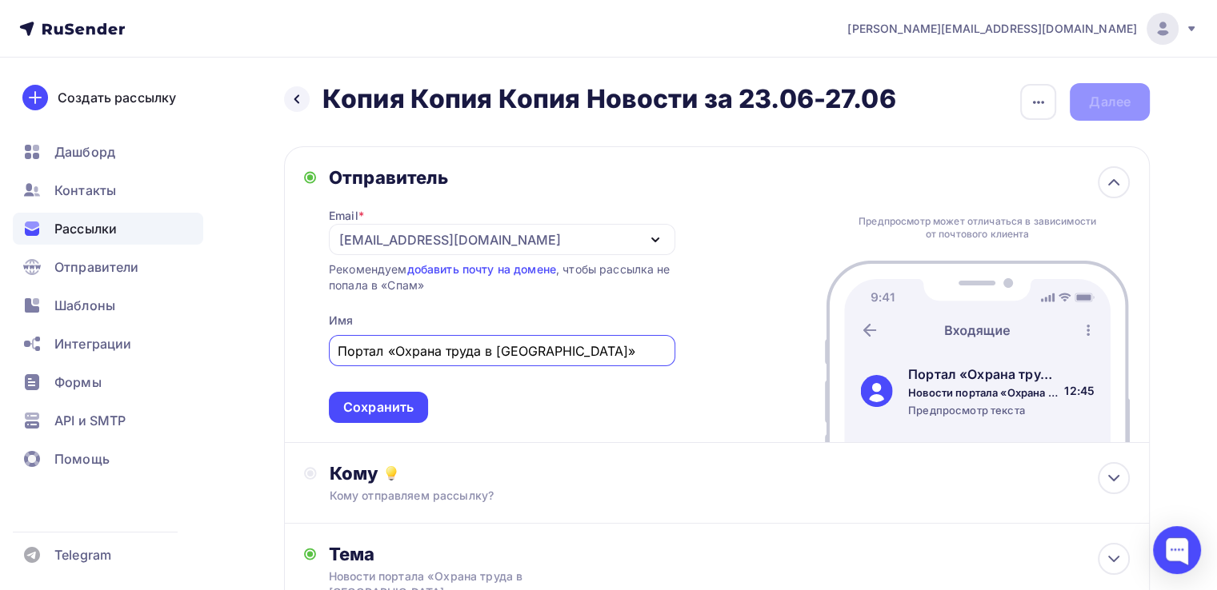
drag, startPoint x: 570, startPoint y: 349, endPoint x: 310, endPoint y: 346, distance: 260.0
click at [310, 346] on div "Отправитель Email * [EMAIL_ADDRESS][DOMAIN_NAME] [EMAIL_ADDRESS][DOMAIN_NAME] […" at bounding box center [489, 294] width 371 height 257
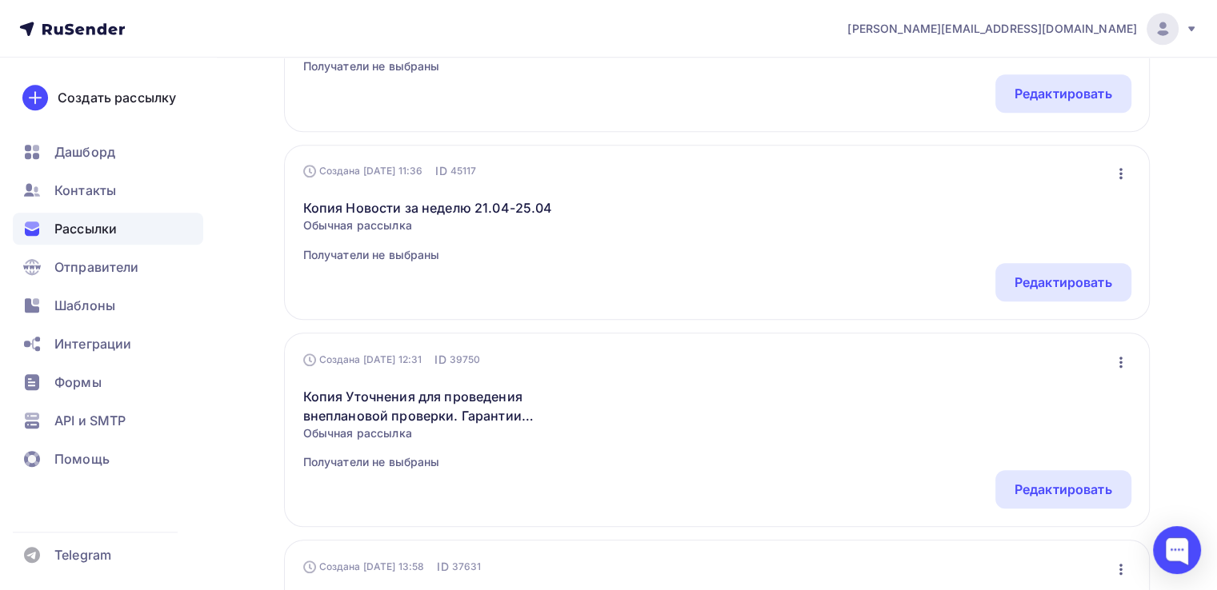
scroll to position [1392, 0]
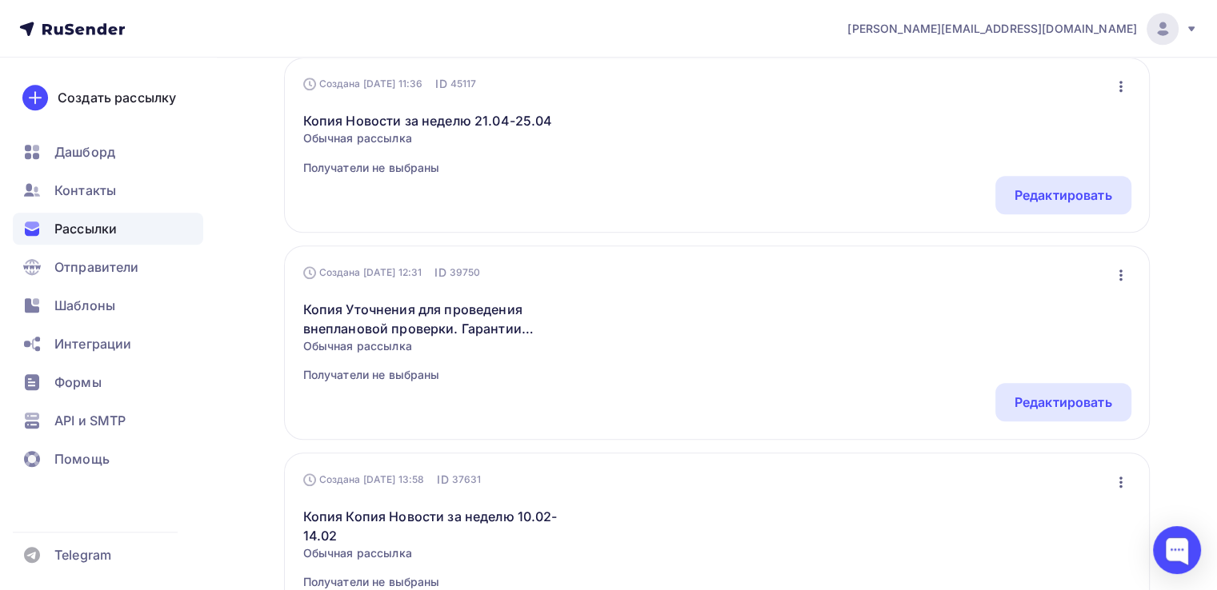
click at [92, 238] on span "Рассылки" at bounding box center [85, 228] width 62 height 19
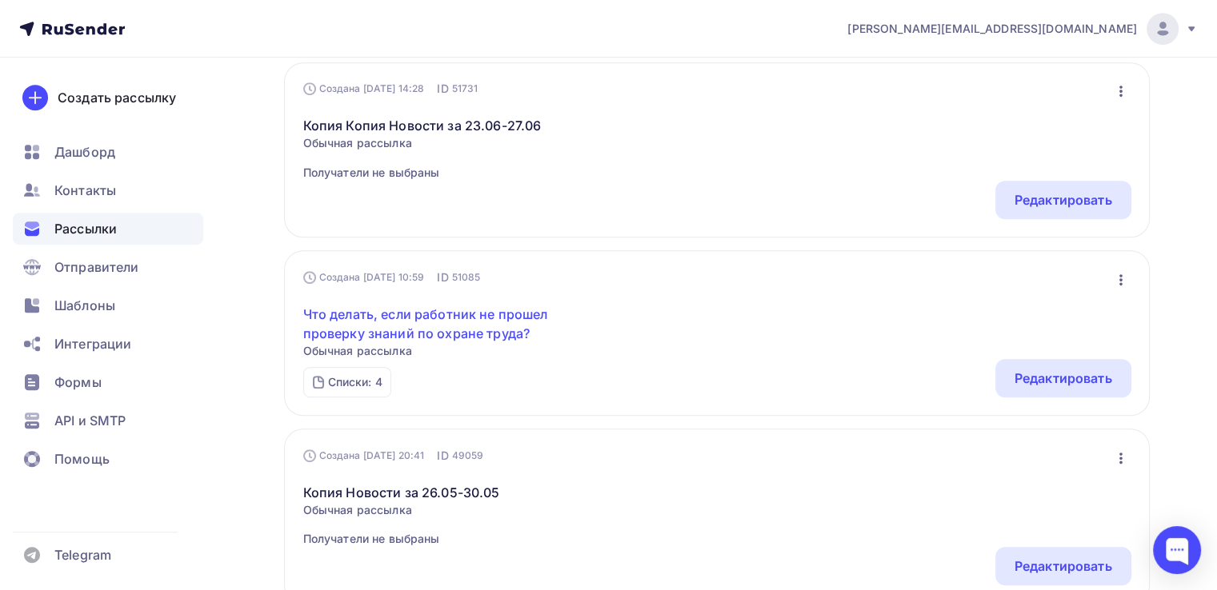
scroll to position [752, 0]
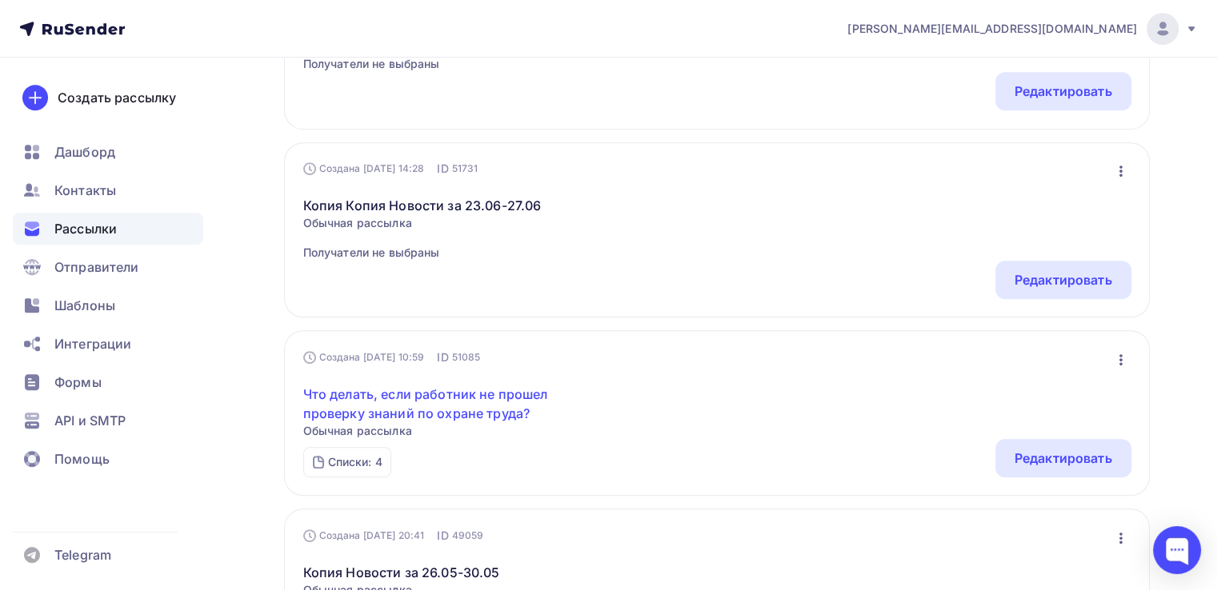
click at [482, 390] on link "Что делать, если работник не прошел проверку знаний по охране труда?" at bounding box center [440, 404] width 274 height 38
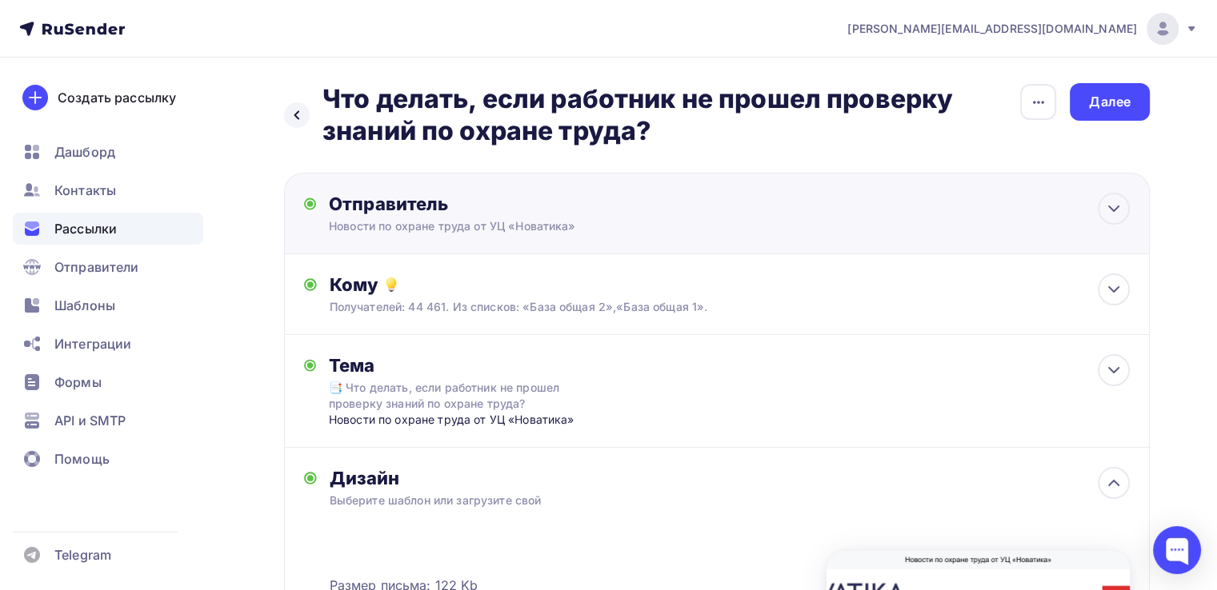
click at [592, 198] on div "Отправитель" at bounding box center [502, 204] width 346 height 22
type input "Новости по охране труда от УЦ «Новатика»"
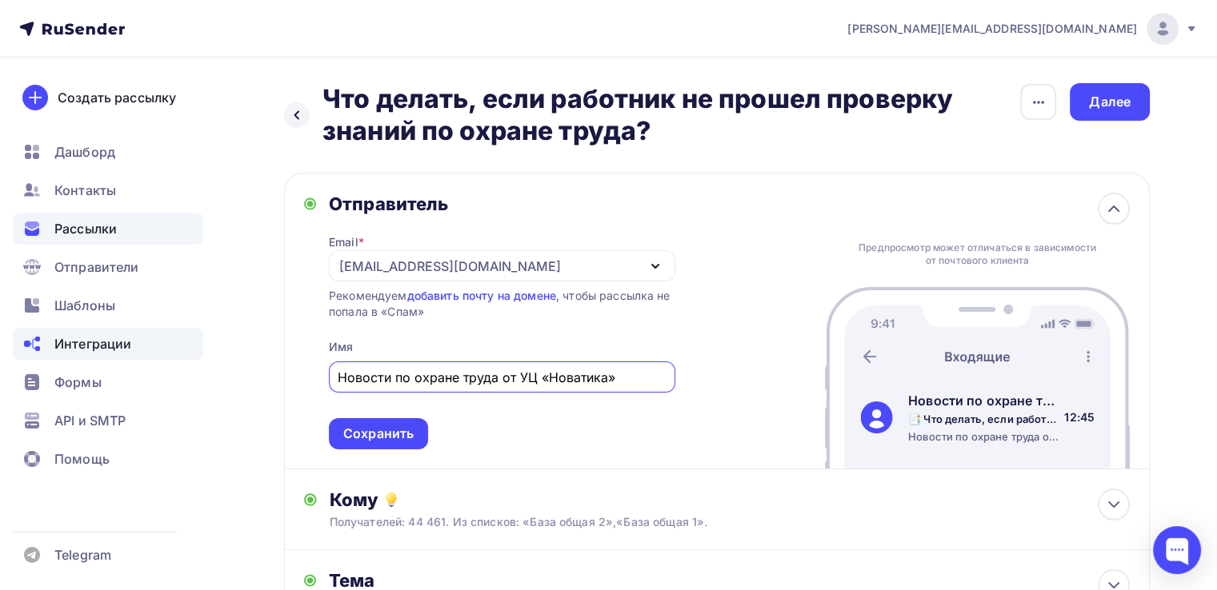
drag, startPoint x: 623, startPoint y: 374, endPoint x: 148, endPoint y: 314, distance: 478.9
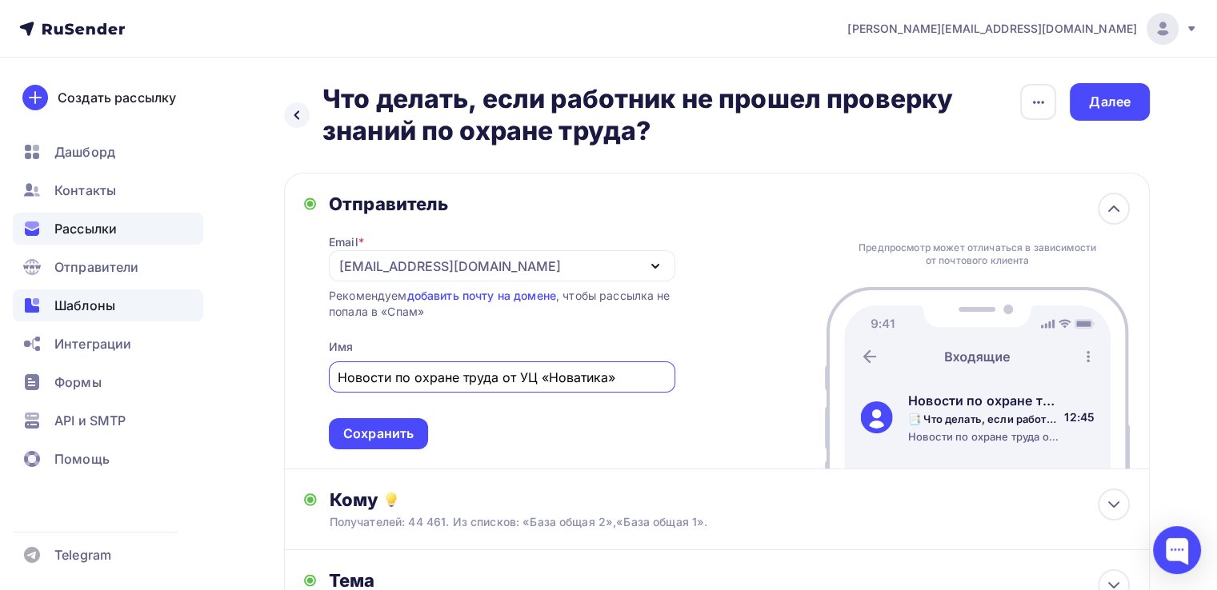
click at [159, 334] on div "[PERSON_NAME][EMAIL_ADDRESS][DOMAIN_NAME] Аккаунт Тарифы Выйти Создать рассылку…" at bounding box center [608, 600] width 1217 height 1201
click at [658, 135] on h2 "Что делать, если работник не прошел проверку знаний по охране труда?" at bounding box center [670, 115] width 697 height 64
